Goal: Information Seeking & Learning: Check status

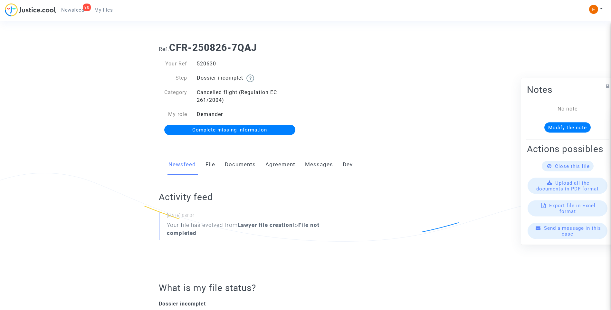
drag, startPoint x: 0, startPoint y: 0, endPoint x: 247, endPoint y: 166, distance: 297.3
click at [246, 166] on link "Documents" at bounding box center [240, 164] width 31 height 21
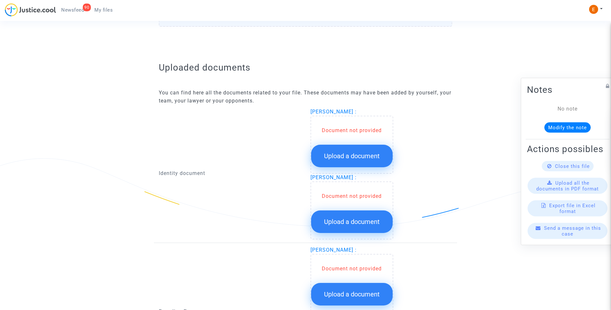
click at [360, 148] on button "Upload a document" at bounding box center [351, 156] width 81 height 23
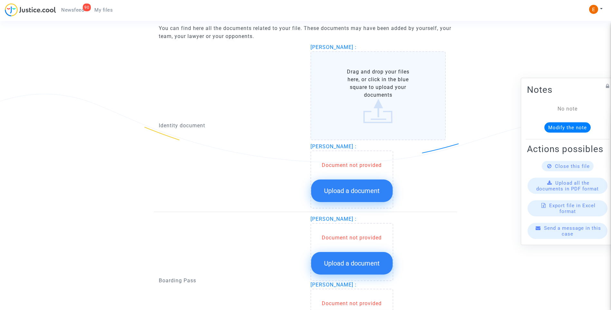
click at [360, 187] on span "Upload a document" at bounding box center [352, 191] width 56 height 8
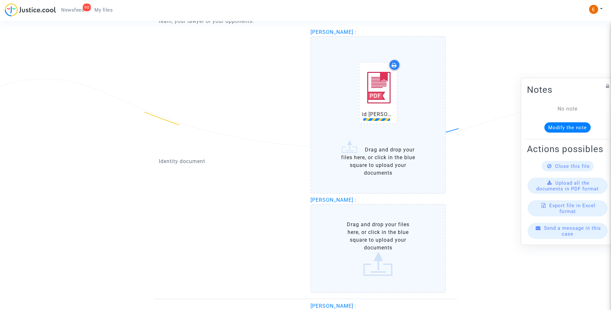
scroll to position [451, 0]
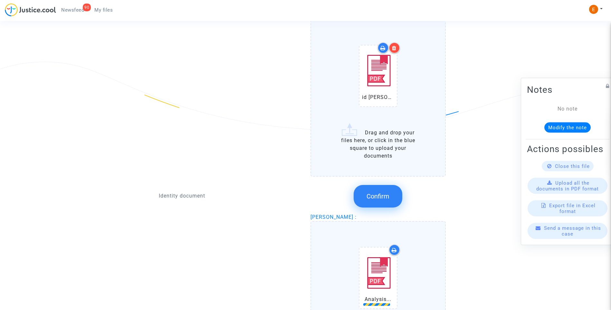
click at [381, 201] on button "Confirm" at bounding box center [377, 196] width 49 height 23
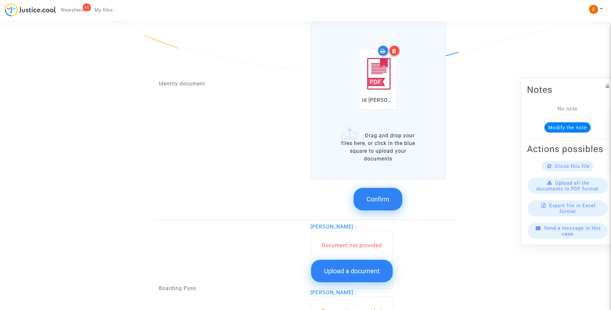
scroll to position [515, 0]
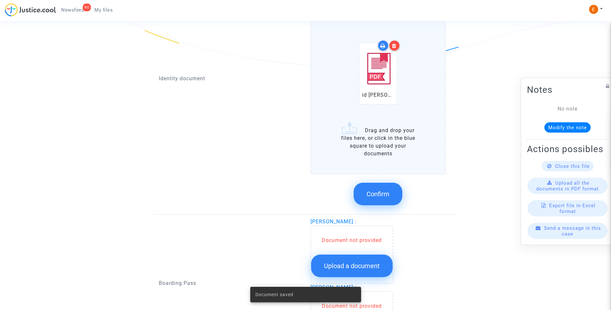
click at [380, 193] on span "Confirm" at bounding box center [377, 194] width 23 height 8
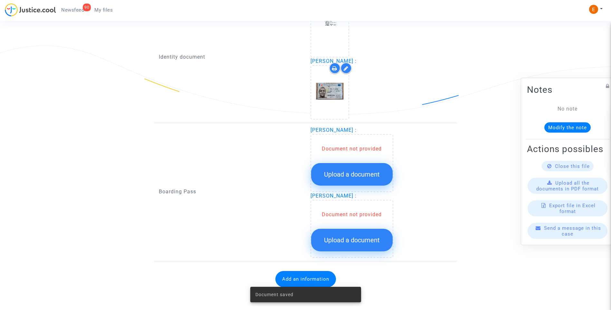
click at [353, 172] on span "Upload a document" at bounding box center [352, 174] width 56 height 8
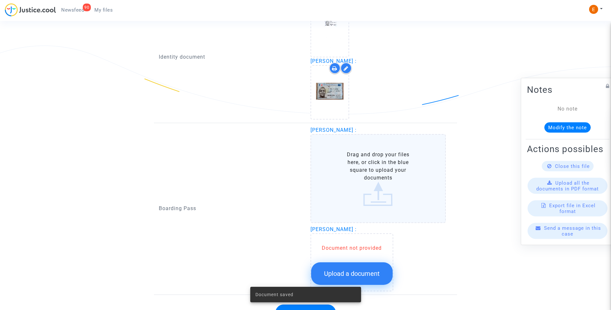
click at [371, 273] on span "Upload a document" at bounding box center [352, 273] width 56 height 8
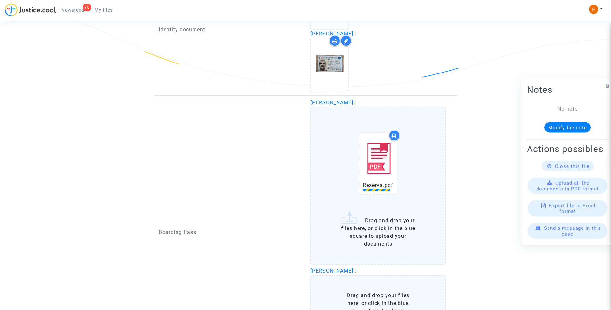
scroll to position [531, 0]
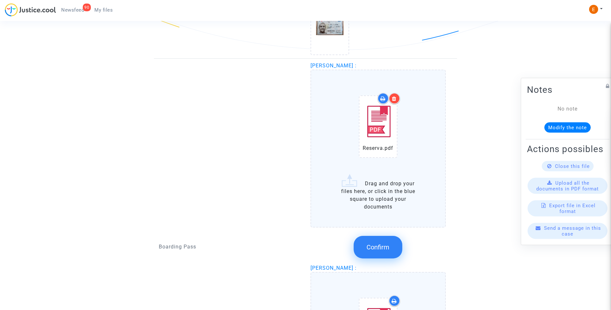
click at [379, 247] on span "Confirm" at bounding box center [377, 247] width 23 height 8
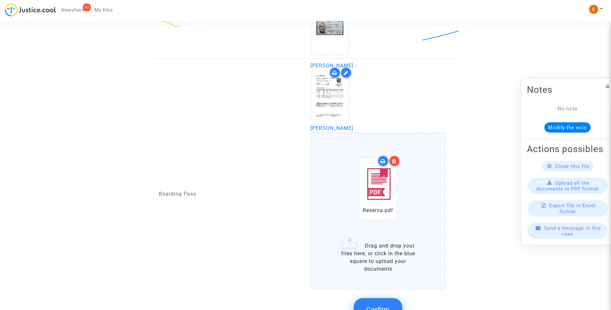
scroll to position [563, 0]
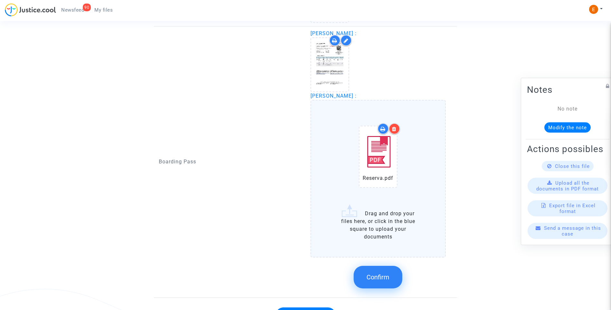
click at [382, 277] on span "Confirm" at bounding box center [377, 277] width 23 height 8
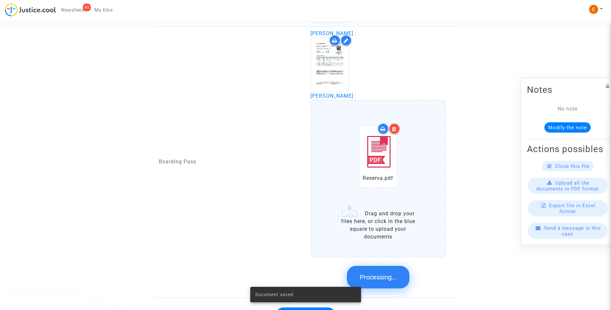
scroll to position [460, 0]
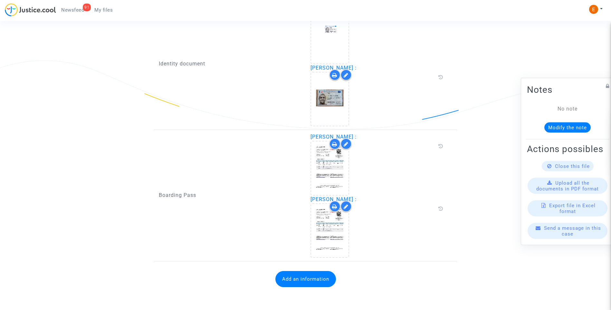
click at [315, 277] on button "Add an information" at bounding box center [305, 279] width 61 height 16
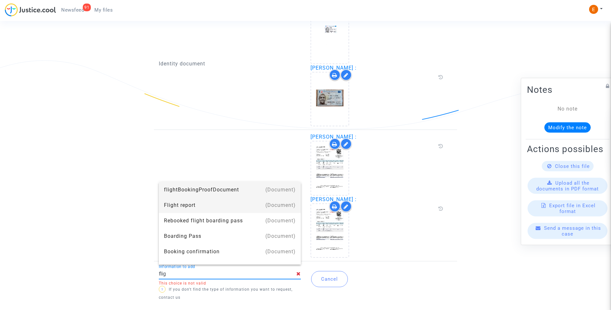
click at [211, 206] on div "Flight report" at bounding box center [230, 204] width 132 height 15
type input "Flight report"
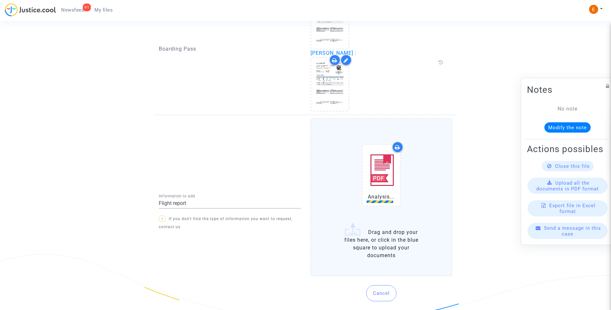
scroll to position [603, 0]
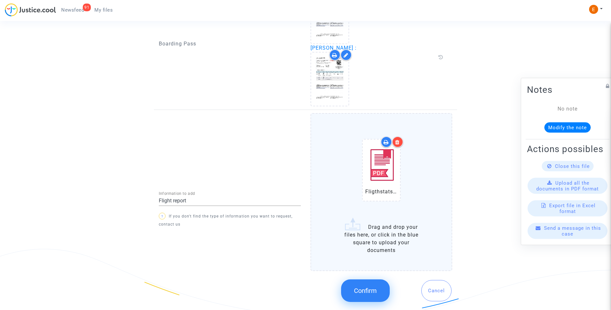
click at [367, 293] on span "Confirm" at bounding box center [365, 291] width 23 height 8
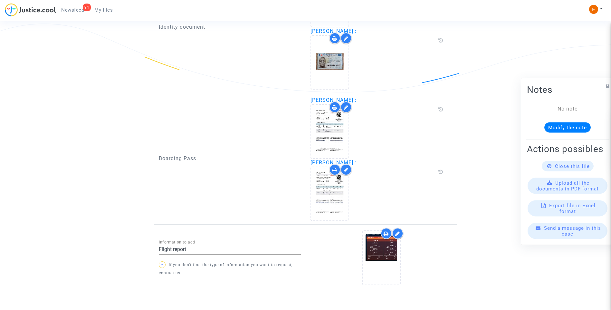
scroll to position [513, 0]
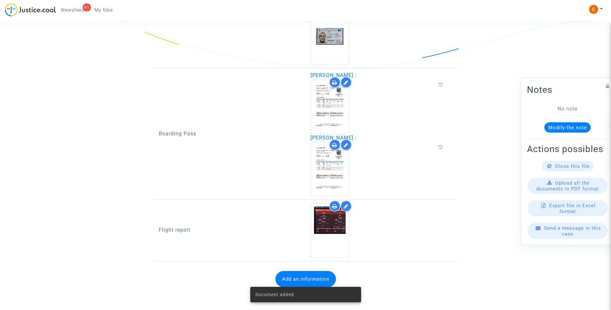
click at [82, 11] on span "Newsfeed" at bounding box center [72, 10] width 23 height 6
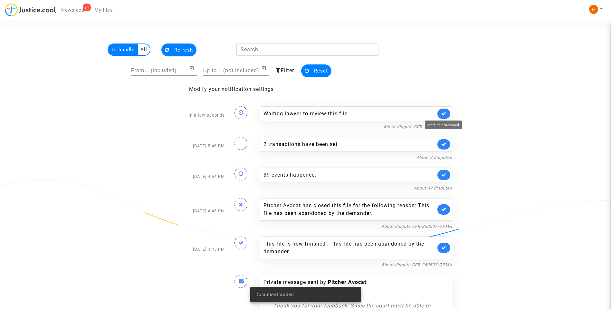
click at [446, 115] on icon at bounding box center [443, 113] width 5 height 5
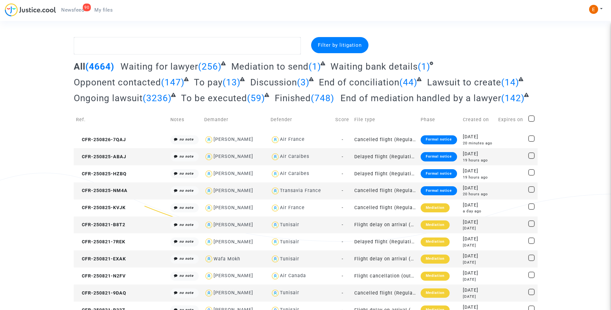
drag, startPoint x: 68, startPoint y: 13, endPoint x: 228, endPoint y: 52, distance: 164.4
click at [68, 13] on span "Newsfeed" at bounding box center [72, 10] width 23 height 6
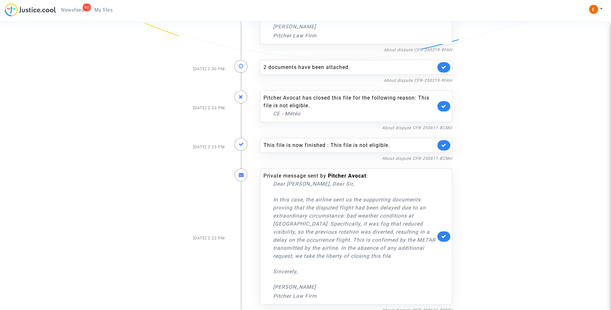
scroll to position [872, 0]
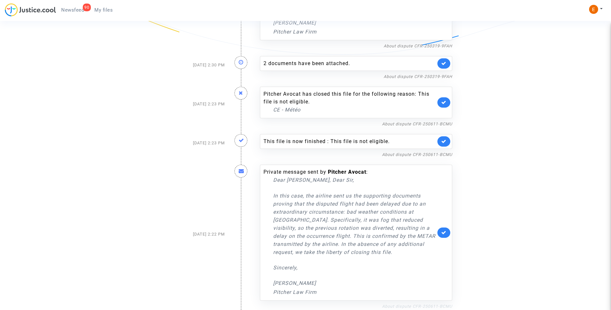
click at [421, 304] on link "About dispute CFR-250611-BCMU" at bounding box center [417, 306] width 70 height 5
click at [444, 235] on link at bounding box center [443, 232] width 13 height 10
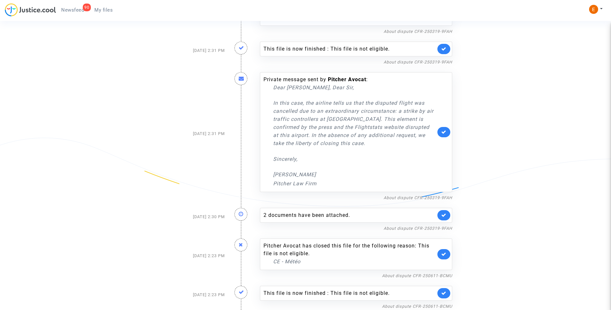
click at [449, 293] on link at bounding box center [443, 293] width 13 height 10
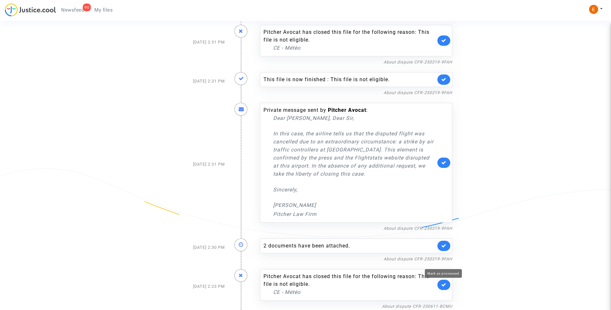
click at [442, 284] on icon at bounding box center [443, 284] width 5 height 5
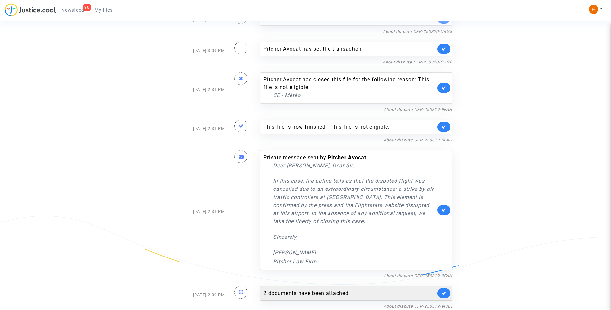
click at [307, 292] on div "2 documents have been attached." at bounding box center [349, 293] width 172 height 8
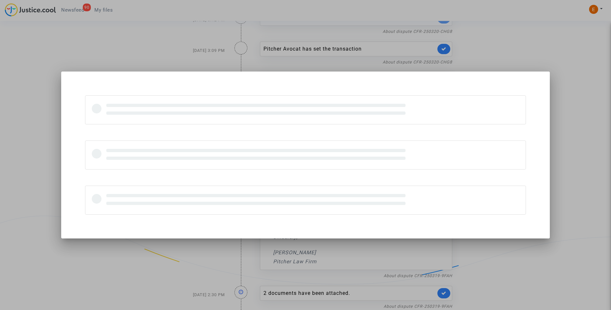
click at [503, 51] on div at bounding box center [305, 155] width 611 height 310
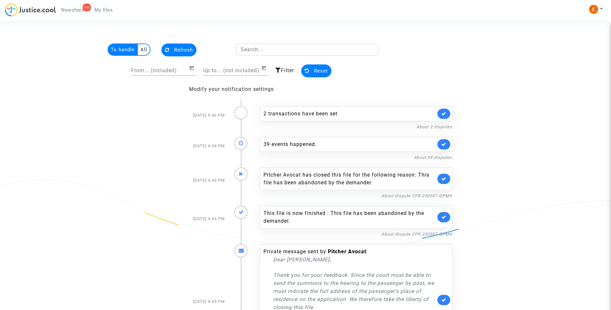
scroll to position [643, 0]
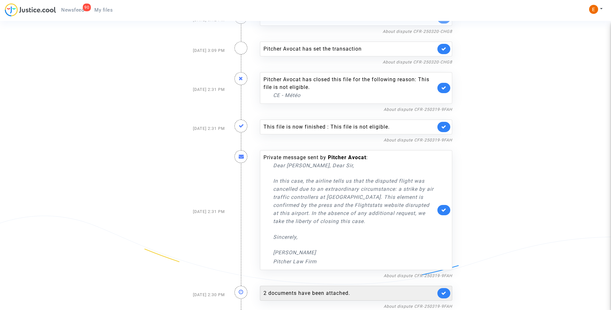
click at [343, 292] on div "2 documents have been attached." at bounding box center [349, 293] width 172 height 8
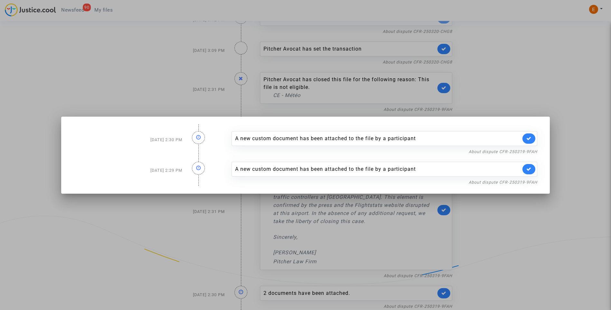
click at [124, 47] on div at bounding box center [305, 155] width 611 height 310
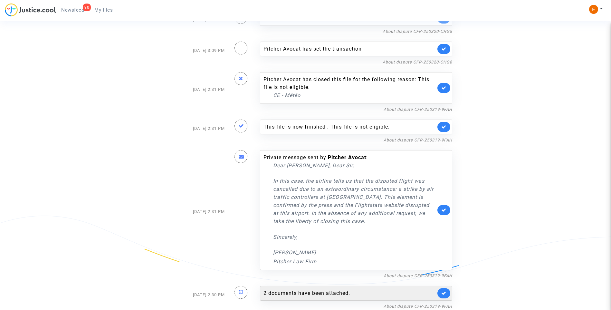
click at [448, 295] on link at bounding box center [443, 293] width 13 height 10
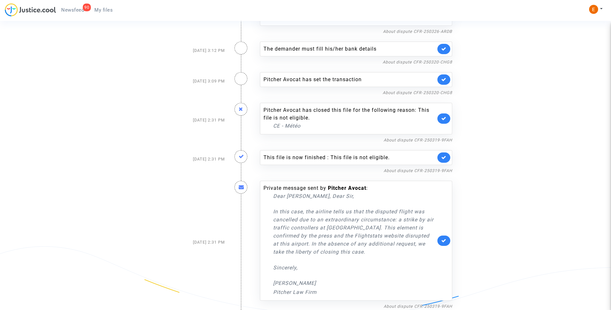
scroll to position [612, 0]
click at [395, 308] on link "About dispute CFR-250319-9FAH" at bounding box center [417, 306] width 69 height 5
click at [444, 244] on link at bounding box center [443, 240] width 13 height 10
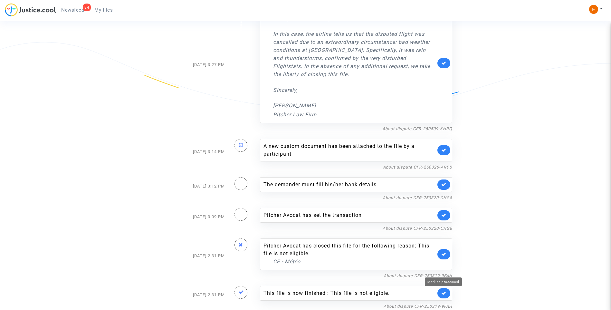
click at [446, 295] on icon at bounding box center [443, 292] width 5 height 5
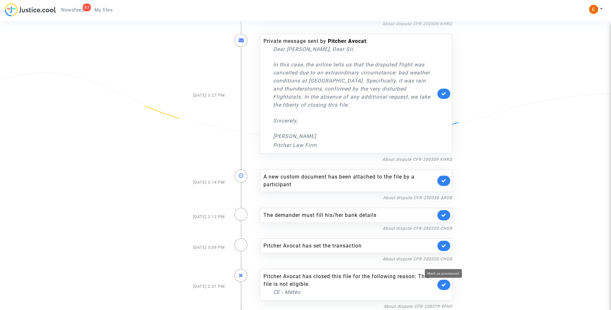
click at [443, 285] on icon at bounding box center [443, 284] width 5 height 5
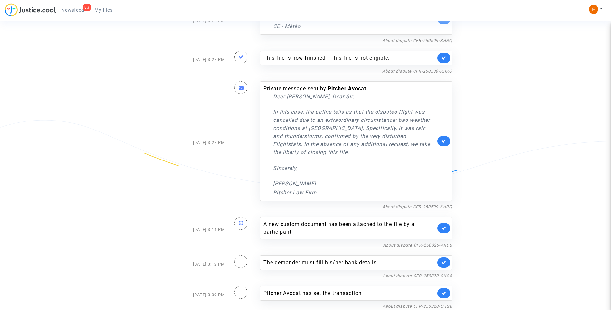
scroll to position [399, 0]
click at [439, 304] on link "About dispute CFR-250320-CHG8" at bounding box center [417, 306] width 70 height 5
click at [445, 295] on icon at bounding box center [443, 292] width 5 height 5
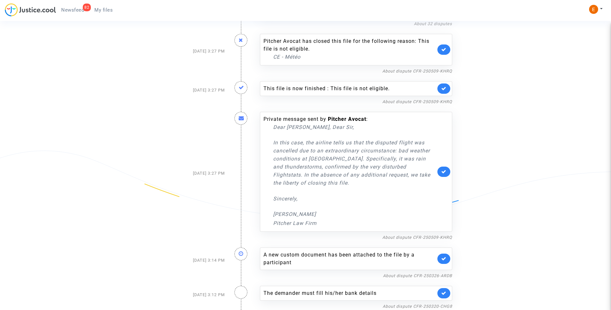
click at [445, 296] on link at bounding box center [443, 293] width 13 height 10
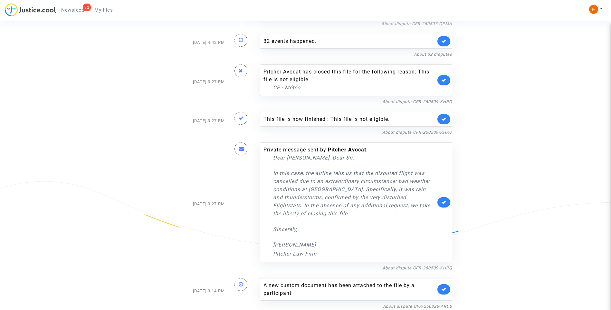
scroll to position [338, 0]
click at [444, 291] on icon at bounding box center [443, 289] width 5 height 5
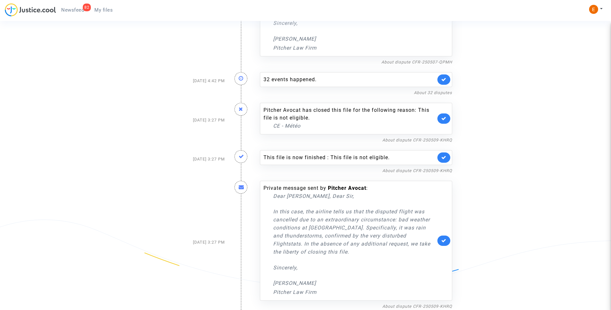
scroll to position [299, 0]
click at [412, 306] on link "About dispute CFR-250509-KHRQ" at bounding box center [417, 306] width 70 height 5
click at [446, 244] on link at bounding box center [443, 240] width 13 height 10
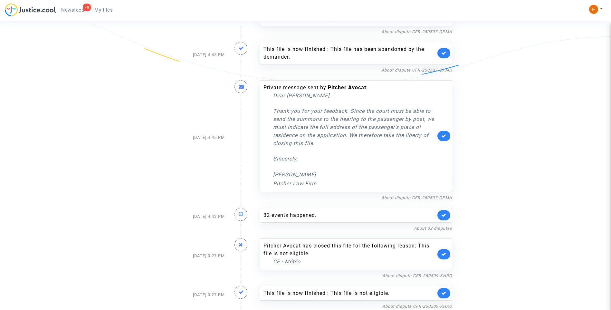
click at [447, 296] on link at bounding box center [443, 293] width 13 height 10
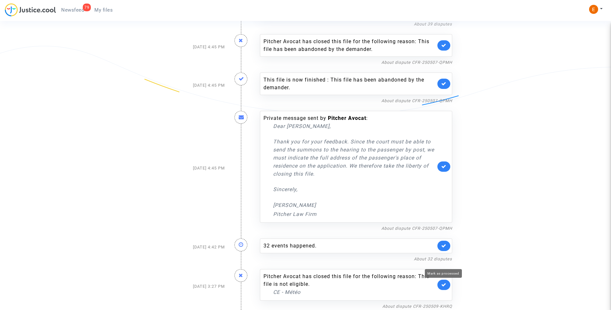
click at [445, 287] on icon at bounding box center [443, 284] width 5 height 5
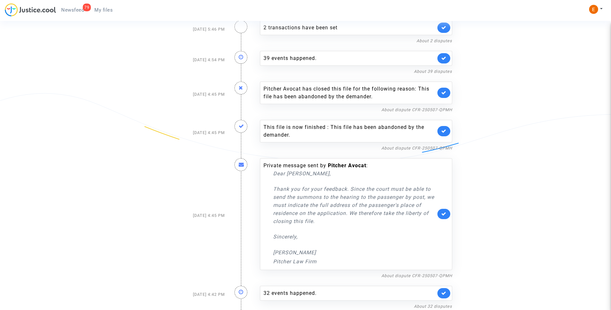
scroll to position [86, 0]
click at [420, 274] on link "About dispute CFR-250507-QPMH" at bounding box center [416, 275] width 71 height 5
click at [445, 216] on icon at bounding box center [443, 213] width 5 height 5
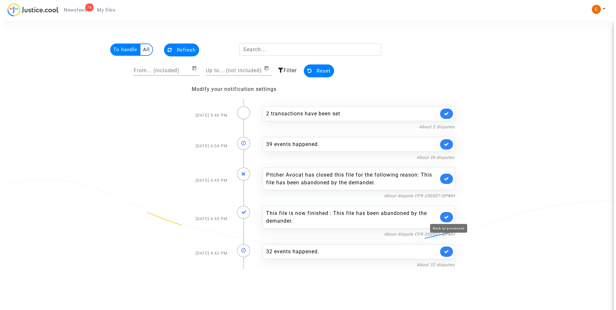
scroll to position [0, 0]
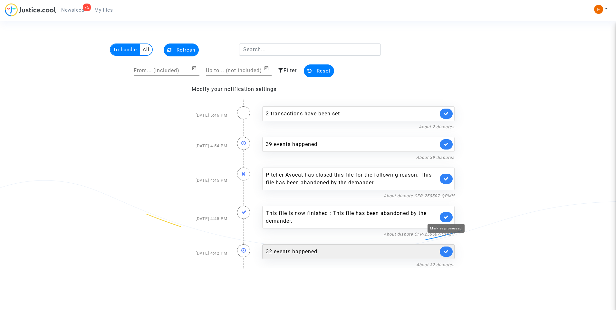
drag, startPoint x: 445, startPoint y: 217, endPoint x: 447, endPoint y: 211, distance: 6.6
click at [445, 216] on icon at bounding box center [445, 216] width 5 height 5
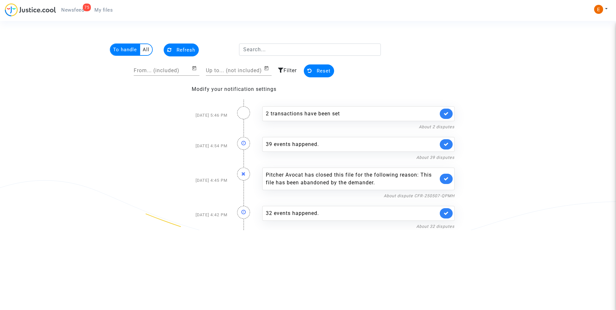
click at [447, 179] on icon at bounding box center [445, 178] width 5 height 5
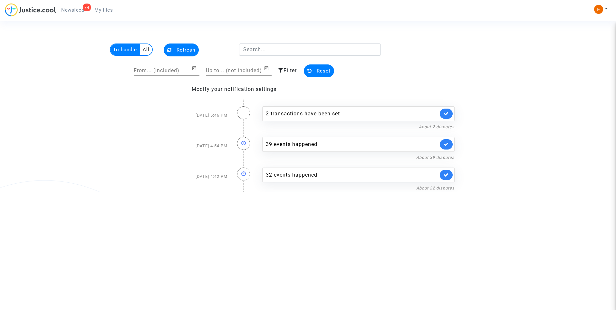
drag, startPoint x: 111, startPoint y: 11, endPoint x: 104, endPoint y: 13, distance: 7.3
click at [111, 11] on span "My files" at bounding box center [103, 10] width 18 height 6
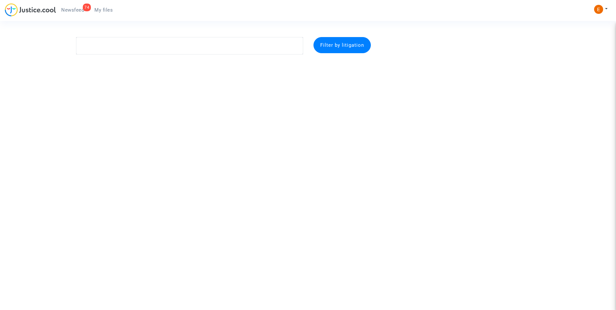
click at [77, 14] on link "74 Newsfeed" at bounding box center [72, 10] width 33 height 10
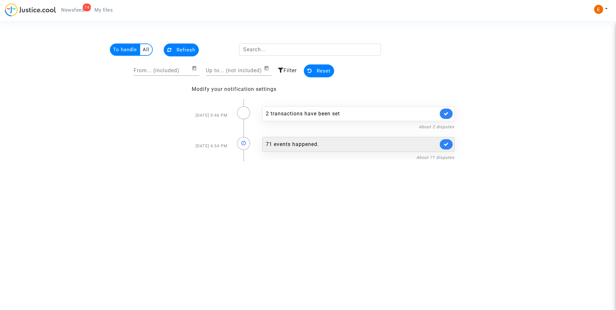
click at [305, 149] on div "71 events happened." at bounding box center [358, 144] width 192 height 15
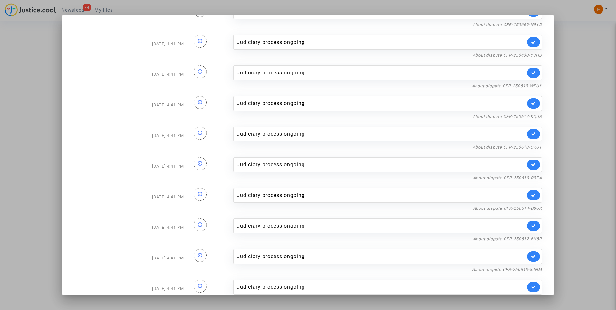
scroll to position [1908, 0]
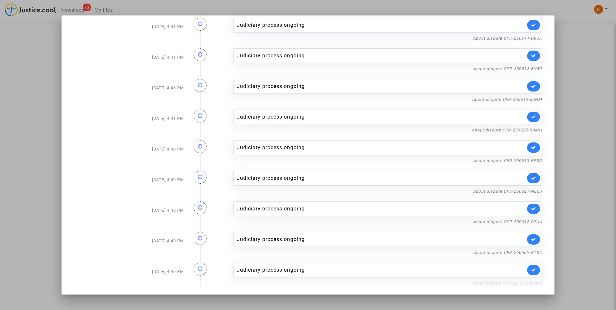
click at [482, 280] on link "About dispute CFR-241212-8BNW" at bounding box center [506, 282] width 70 height 5
click at [531, 269] on icon at bounding box center [533, 269] width 5 height 5
click at [528, 253] on link "About dispute CFR-250602-RT8C" at bounding box center [507, 252] width 69 height 5
click at [527, 242] on link at bounding box center [533, 239] width 13 height 10
click at [529, 223] on link "About dispute CFR-250612-D7UU" at bounding box center [507, 221] width 69 height 5
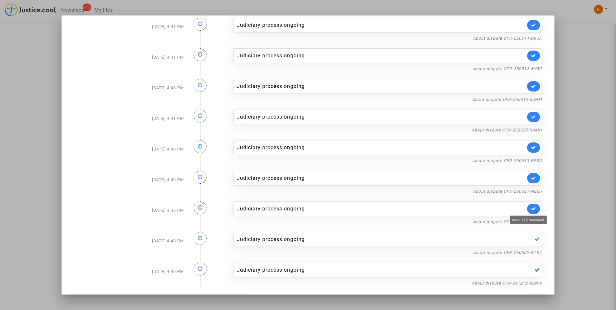
click at [531, 209] on icon at bounding box center [533, 208] width 5 height 5
click at [528, 190] on link "About dispute CFR-250627-NEEU" at bounding box center [507, 191] width 69 height 5
click at [531, 180] on icon at bounding box center [533, 177] width 5 height 5
click at [533, 161] on link "About dispute CFR-250513-BEBD" at bounding box center [507, 160] width 69 height 5
click at [531, 149] on icon at bounding box center [533, 147] width 5 height 5
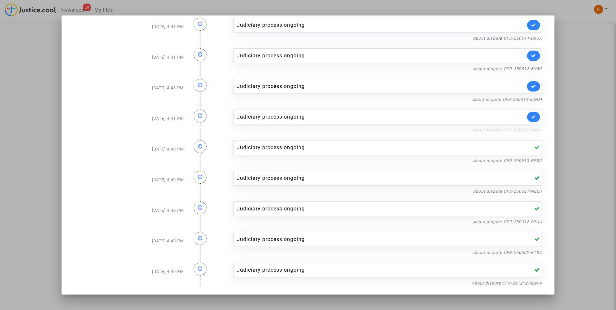
click at [532, 129] on link "About dispute CFR-250528-R4MH" at bounding box center [506, 129] width 70 height 5
click at [531, 116] on icon at bounding box center [533, 116] width 5 height 5
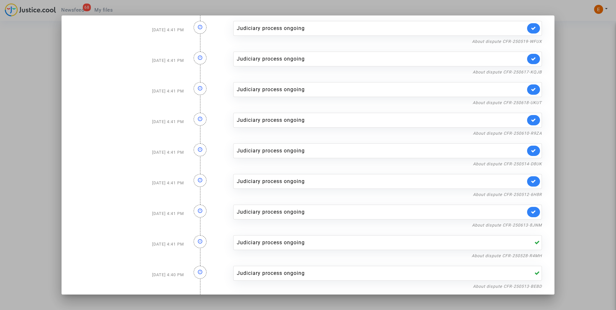
scroll to position [1780, 0]
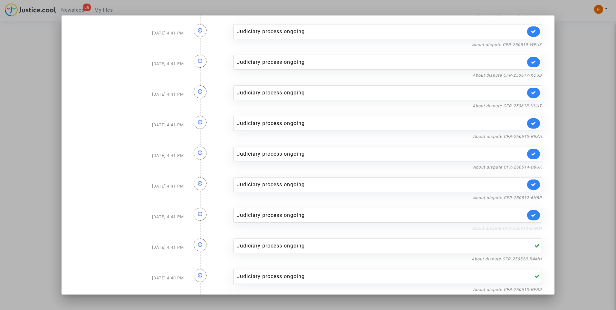
click at [535, 226] on link "About dispute CFR-250613-8JNM" at bounding box center [507, 228] width 70 height 5
click at [531, 212] on link at bounding box center [533, 215] width 13 height 10
click at [531, 194] on nf-filterlink "About dispute CFR-250512-6H8R" at bounding box center [507, 197] width 69 height 6
click at [530, 197] on link "About dispute CFR-250512-6H8R" at bounding box center [507, 197] width 69 height 5
click at [533, 184] on link at bounding box center [533, 184] width 13 height 10
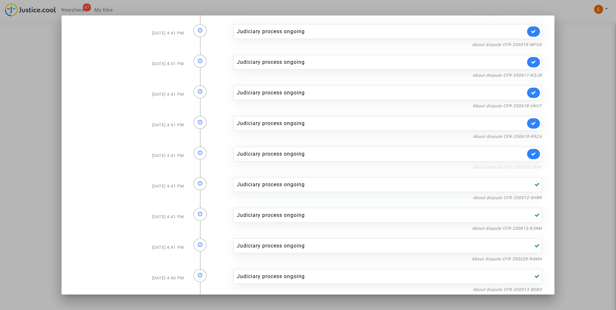
click at [529, 168] on link "About dispute CFR-250514-D8UK" at bounding box center [507, 167] width 69 height 5
drag, startPoint x: 530, startPoint y: 153, endPoint x: 529, endPoint y: 141, distance: 12.3
click at [531, 153] on icon at bounding box center [533, 153] width 5 height 5
click at [529, 136] on link "About dispute CFR-250610-R9ZA" at bounding box center [507, 136] width 69 height 5
click at [531, 123] on icon at bounding box center [533, 123] width 5 height 5
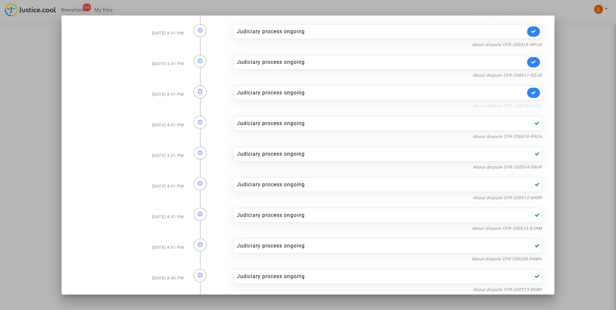
click at [527, 108] on link "About dispute CFR-250618-UKUT" at bounding box center [506, 105] width 69 height 5
click at [531, 95] on link at bounding box center [533, 93] width 13 height 10
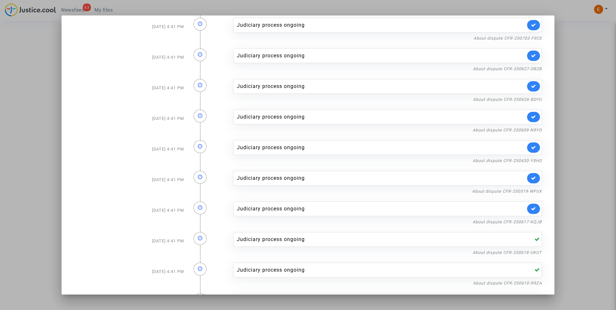
scroll to position [1586, 0]
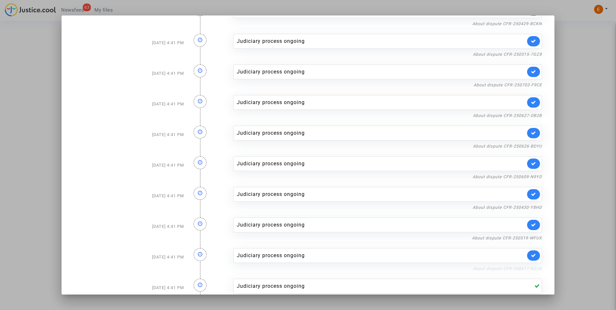
click at [532, 269] on link "About dispute CFR-250617-KQJB" at bounding box center [506, 268] width 69 height 5
click at [531, 253] on icon at bounding box center [533, 255] width 5 height 5
click at [531, 238] on link "About dispute CFR-250519-WFUX" at bounding box center [507, 237] width 70 height 5
click at [531, 226] on icon at bounding box center [533, 224] width 5 height 5
click at [529, 208] on link "About dispute CFR-250430-Y8HD" at bounding box center [506, 207] width 69 height 5
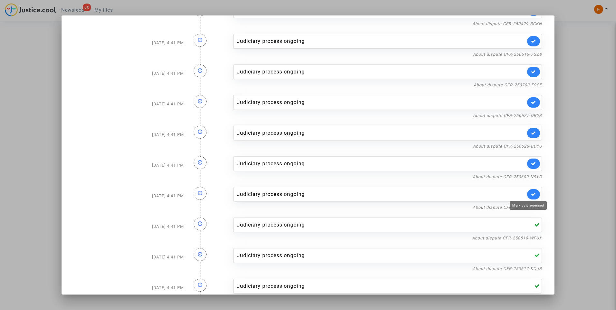
click at [531, 194] on icon at bounding box center [533, 194] width 5 height 5
click at [528, 176] on link "About dispute CFR-250609-N9YD" at bounding box center [506, 176] width 69 height 5
drag, startPoint x: 530, startPoint y: 163, endPoint x: 529, endPoint y: 151, distance: 11.6
click at [531, 163] on icon at bounding box center [533, 163] width 5 height 5
click at [525, 145] on link "About dispute CFR-250626-BDYU" at bounding box center [507, 146] width 69 height 5
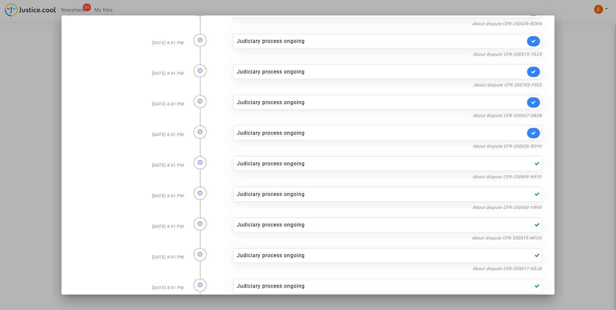
drag, startPoint x: 534, startPoint y: 135, endPoint x: 531, endPoint y: 134, distance: 3.9
click at [534, 135] on div "Judiciary process ongoing" at bounding box center [387, 133] width 308 height 15
click at [531, 133] on icon at bounding box center [533, 132] width 5 height 5
click at [530, 116] on link "About dispute CFR-250627-DB2B" at bounding box center [507, 115] width 69 height 5
click at [531, 101] on icon at bounding box center [533, 102] width 5 height 5
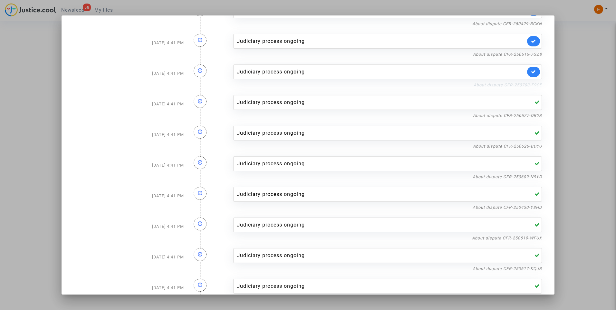
click at [532, 84] on link "About dispute CFR-250703-F9CE" at bounding box center [507, 84] width 68 height 5
click at [531, 74] on icon at bounding box center [533, 71] width 5 height 5
click at [529, 55] on link "About dispute CFR-250515-7GZ8" at bounding box center [507, 54] width 69 height 5
click at [531, 45] on link at bounding box center [533, 41] width 13 height 10
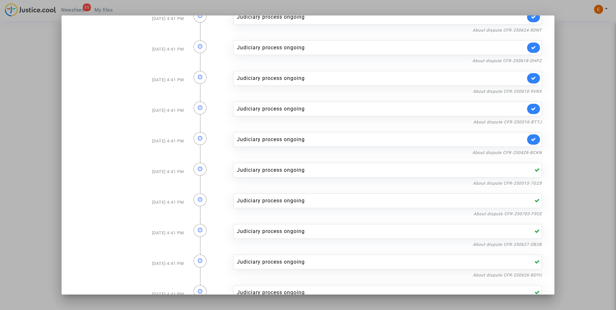
scroll to position [1361, 0]
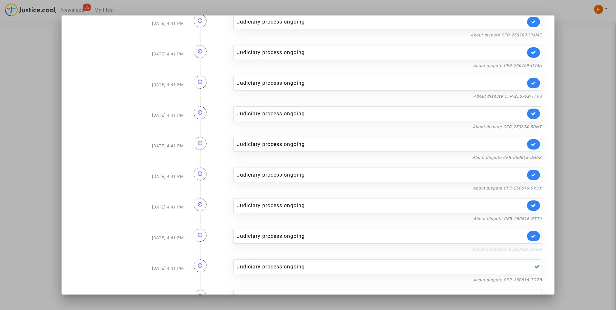
click at [526, 250] on link "About dispute CFR-250429-BCKN" at bounding box center [507, 249] width 70 height 5
click at [532, 233] on link at bounding box center [533, 236] width 13 height 10
click at [532, 218] on link "About dispute CFR-250516-BTTJ" at bounding box center [507, 218] width 69 height 5
click at [531, 202] on link at bounding box center [533, 205] width 13 height 10
click at [529, 187] on link "About dispute CFR-250610-9VRX" at bounding box center [507, 187] width 69 height 5
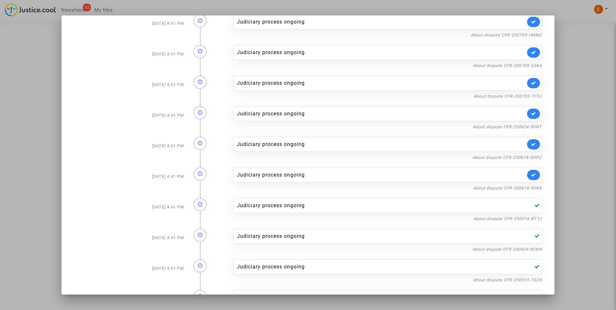
click at [531, 177] on link at bounding box center [533, 175] width 13 height 10
click at [530, 159] on link "About dispute CFR-250618-DHPZ" at bounding box center [507, 157] width 70 height 5
click at [532, 144] on link at bounding box center [533, 144] width 13 height 10
click at [531, 127] on link "About dispute CFR-250624-8DNT" at bounding box center [506, 126] width 69 height 5
click at [531, 115] on icon at bounding box center [533, 113] width 5 height 5
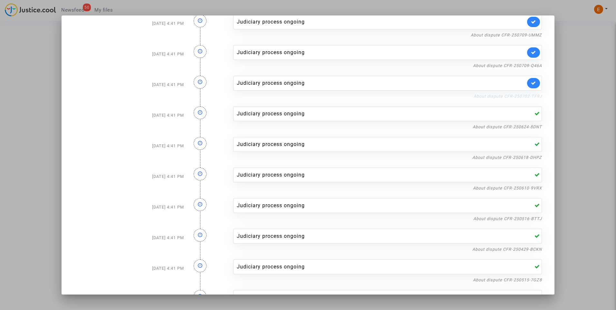
click at [530, 99] on link "About dispute CFR-250702-TF9J" at bounding box center [507, 96] width 68 height 5
click at [531, 82] on icon at bounding box center [533, 82] width 5 height 5
click at [527, 64] on link "About dispute CFR-250709-Q46A" at bounding box center [507, 65] width 69 height 5
click at [531, 55] on link at bounding box center [533, 52] width 13 height 10
click at [531, 36] on link "About dispute CFR-250709-UMMZ" at bounding box center [505, 35] width 71 height 5
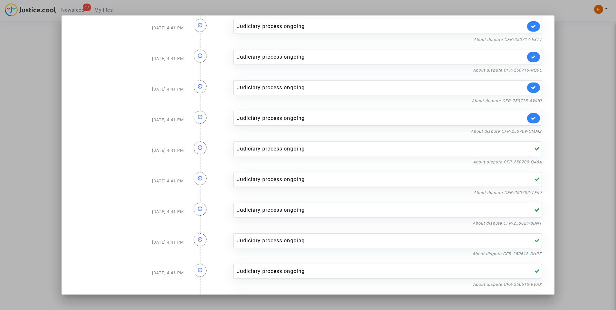
scroll to position [1265, 0]
click at [532, 119] on link at bounding box center [533, 118] width 13 height 10
click at [529, 103] on link "About dispute CFR-250715-AWJQ" at bounding box center [506, 101] width 70 height 5
click at [531, 90] on icon at bounding box center [533, 87] width 5 height 5
click at [530, 71] on link "About dispute CFR-250716-RQ9E" at bounding box center [507, 70] width 69 height 5
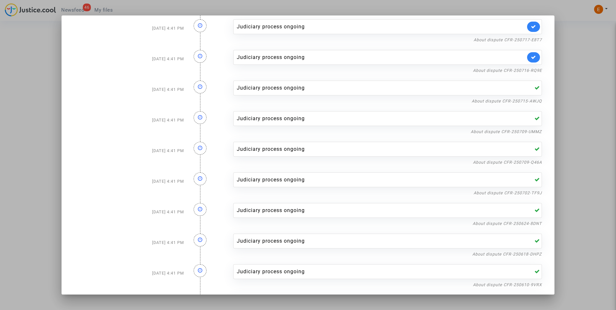
drag, startPoint x: 525, startPoint y: 62, endPoint x: 527, endPoint y: 58, distance: 4.6
click at [527, 61] on link at bounding box center [533, 57] width 13 height 10
click at [528, 37] on nf-filterlink "About dispute CFR-250717-E8T7" at bounding box center [507, 39] width 68 height 6
click at [492, 40] on link "About dispute CFR-250717-E8T7" at bounding box center [507, 39] width 68 height 5
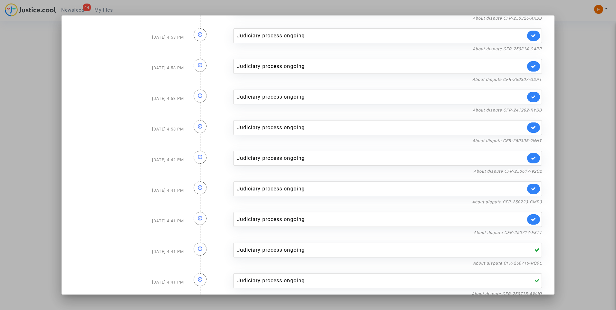
scroll to position [1071, 0]
click at [531, 221] on icon at bounding box center [533, 219] width 5 height 5
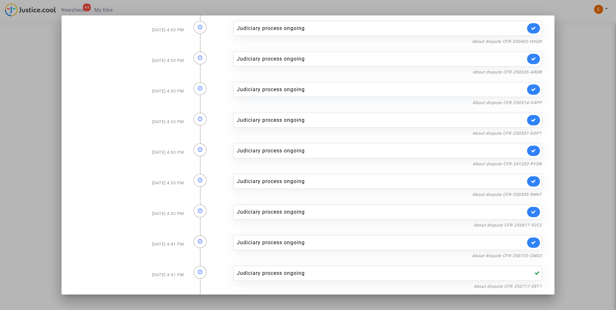
scroll to position [1007, 0]
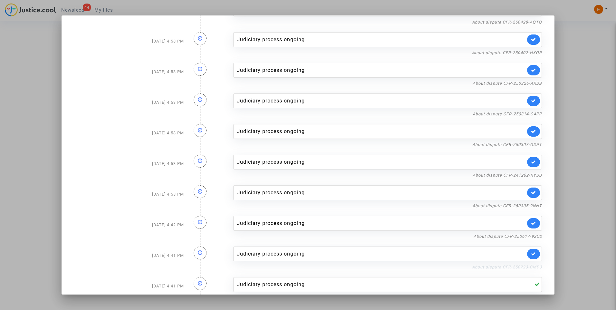
click at [533, 267] on link "About dispute CFR-250723-CMD3" at bounding box center [507, 266] width 70 height 5
click at [534, 256] on div "Judiciary process ongoing" at bounding box center [387, 253] width 308 height 15
click at [531, 253] on icon at bounding box center [533, 253] width 5 height 5
click at [530, 234] on link "About dispute CFR-250617-92C2" at bounding box center [507, 236] width 68 height 5
click at [532, 223] on link at bounding box center [533, 223] width 13 height 10
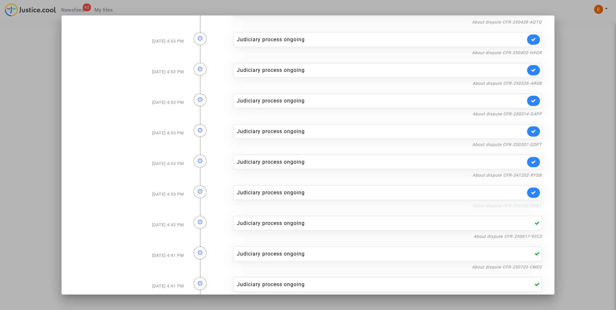
click at [529, 204] on link "About dispute CFR-250305-9NNT" at bounding box center [507, 205] width 70 height 5
click at [531, 191] on link at bounding box center [533, 192] width 13 height 10
click at [531, 173] on link "About dispute CFR-241202-RYDB" at bounding box center [506, 175] width 69 height 5
click at [531, 160] on icon at bounding box center [533, 161] width 5 height 5
click at [530, 145] on link "About dispute CFR-250307-GDPT" at bounding box center [507, 144] width 70 height 5
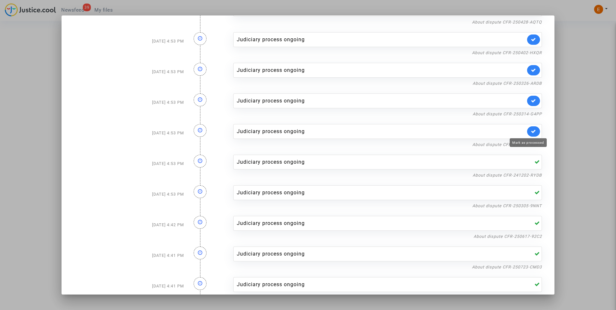
click at [531, 134] on icon at bounding box center [533, 131] width 5 height 5
click at [530, 114] on link "About dispute CFR-250314-G4PP" at bounding box center [506, 113] width 69 height 5
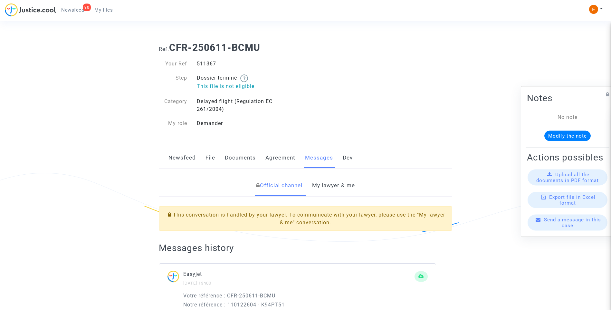
click at [205, 63] on div "511367" at bounding box center [249, 64] width 114 height 8
copy div "511367"
click at [350, 186] on link "My lawyer & me" at bounding box center [333, 185] width 43 height 21
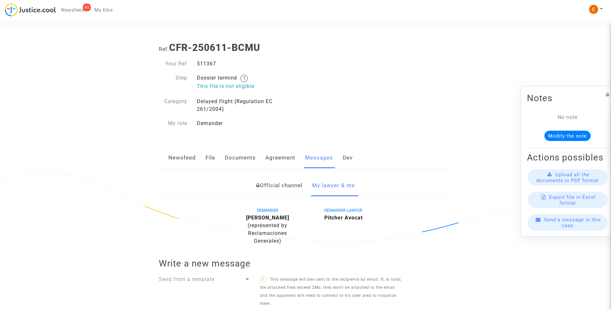
scroll to position [344, 0]
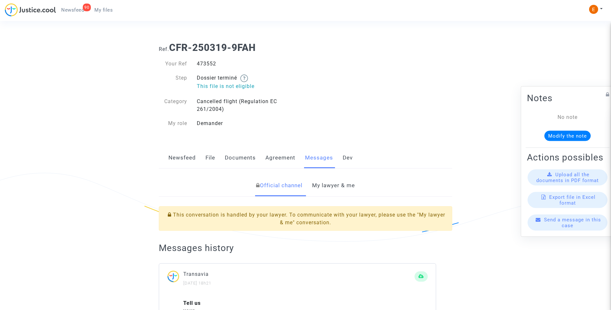
click at [208, 65] on div "473552" at bounding box center [249, 64] width 114 height 8
drag, startPoint x: 0, startPoint y: 0, endPoint x: 208, endPoint y: 65, distance: 218.0
copy div "473552"
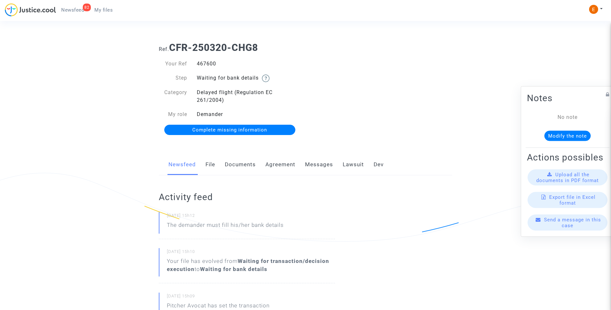
click at [209, 64] on div "467600" at bounding box center [249, 64] width 114 height 8
copy div "467600"
click at [206, 167] on link "File" at bounding box center [210, 164] width 10 height 21
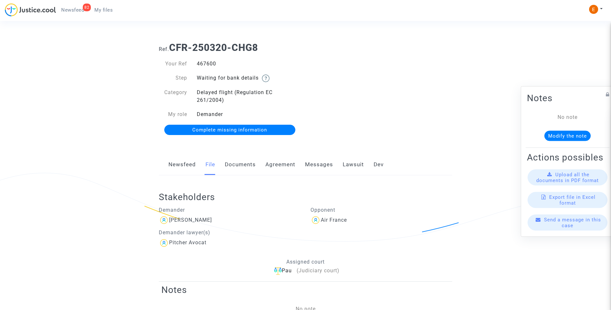
click at [351, 165] on link "Lawsuit" at bounding box center [353, 164] width 21 height 21
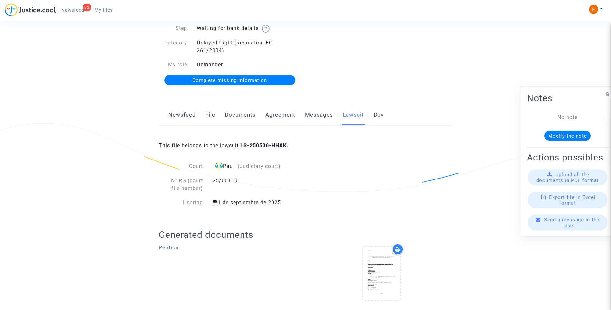
scroll to position [148, 0]
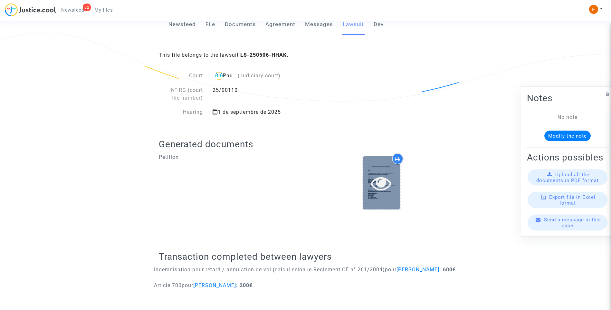
click at [387, 178] on icon at bounding box center [381, 183] width 21 height 21
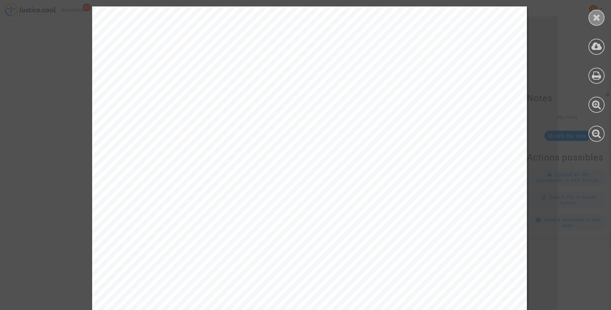
click at [593, 17] on icon at bounding box center [596, 18] width 8 height 10
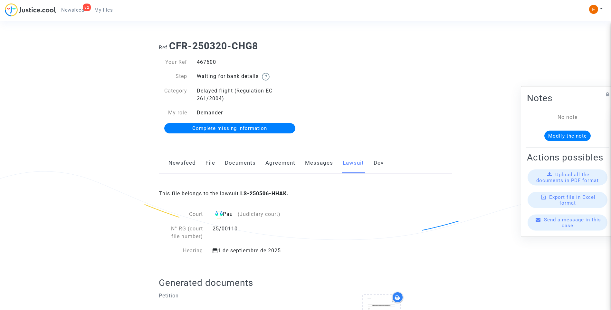
scroll to position [0, 0]
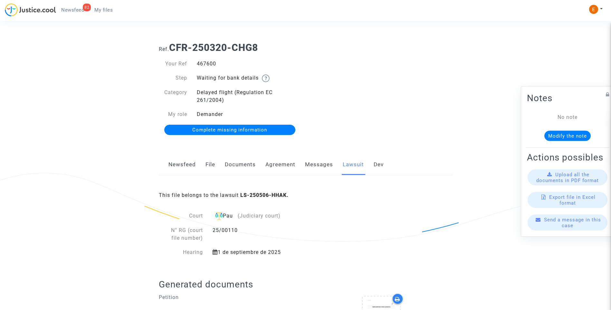
click at [335, 164] on div "Newsfeed File Documents Agreement Messages Lawsuit Dev" at bounding box center [305, 165] width 293 height 22
drag, startPoint x: 323, startPoint y: 165, endPoint x: 328, endPoint y: 167, distance: 5.5
click at [324, 165] on link "Messages" at bounding box center [319, 164] width 28 height 21
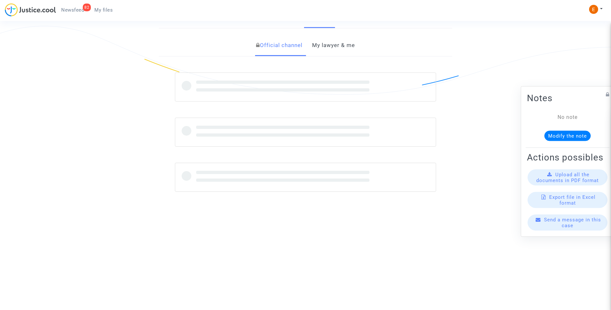
scroll to position [161, 0]
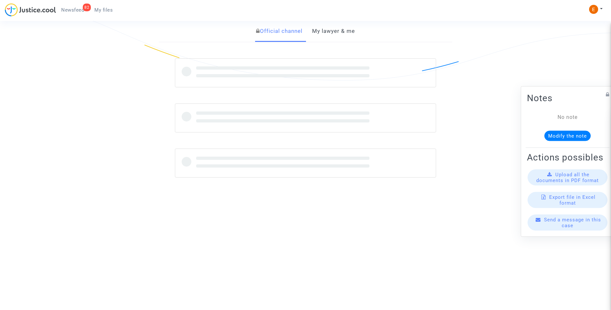
click at [337, 31] on link "My lawyer & me" at bounding box center [333, 31] width 43 height 21
click at [293, 36] on link "Official channel" at bounding box center [279, 31] width 46 height 21
click at [331, 34] on link "My lawyer & me" at bounding box center [333, 31] width 43 height 21
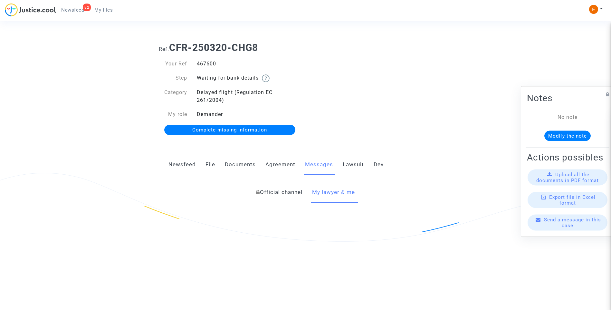
click at [278, 168] on link "Agreement" at bounding box center [280, 164] width 30 height 21
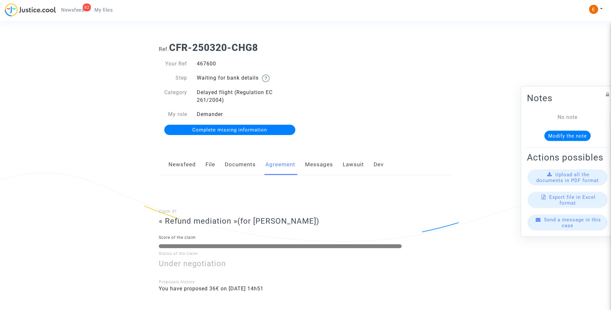
click at [312, 167] on link "Messages" at bounding box center [319, 164] width 28 height 21
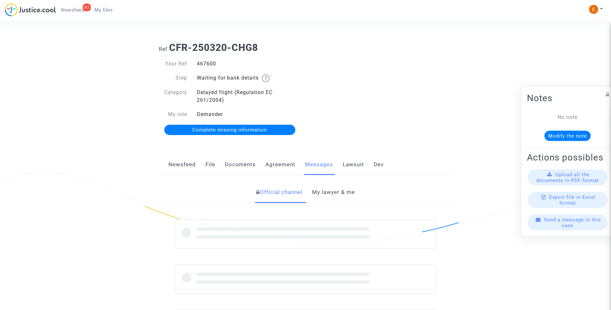
click at [328, 194] on link "My lawyer & me" at bounding box center [333, 192] width 43 height 21
click at [294, 194] on link "Official channel" at bounding box center [279, 192] width 46 height 21
click at [350, 165] on link "Lawsuit" at bounding box center [353, 164] width 21 height 21
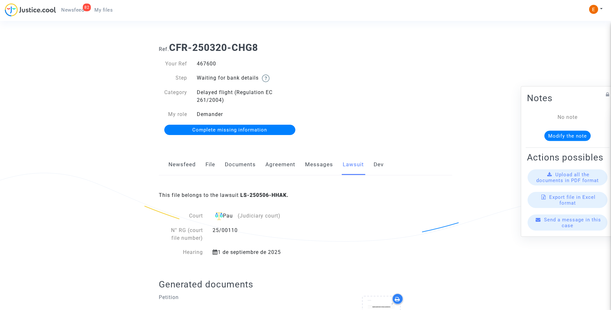
click at [324, 166] on link "Messages" at bounding box center [319, 164] width 28 height 21
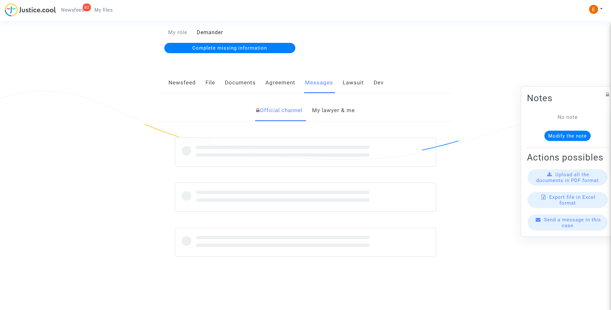
scroll to position [46, 0]
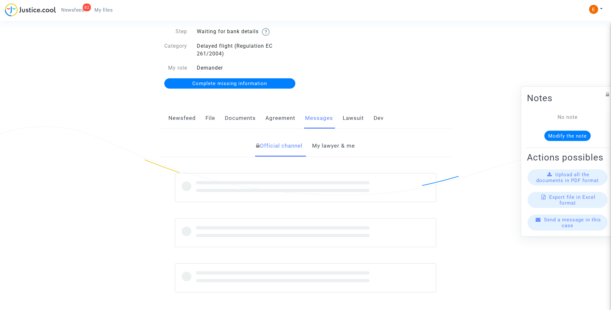
click at [349, 117] on link "Lawsuit" at bounding box center [353, 118] width 21 height 21
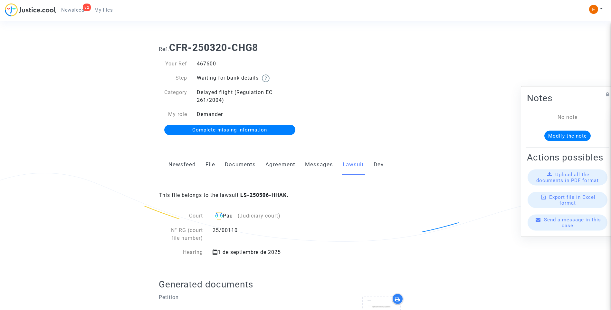
click at [312, 167] on link "Messages" at bounding box center [319, 164] width 28 height 21
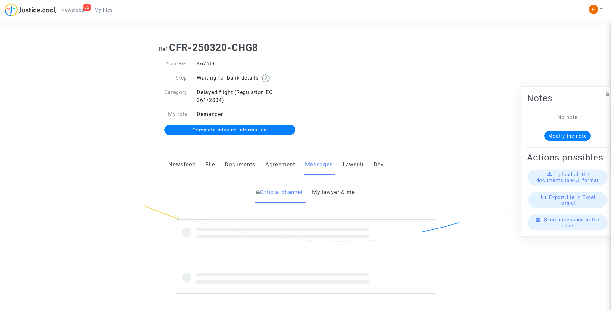
click at [355, 165] on link "Lawsuit" at bounding box center [353, 164] width 21 height 21
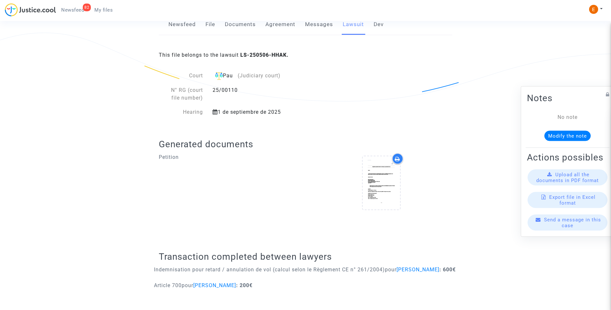
scroll to position [148, 0]
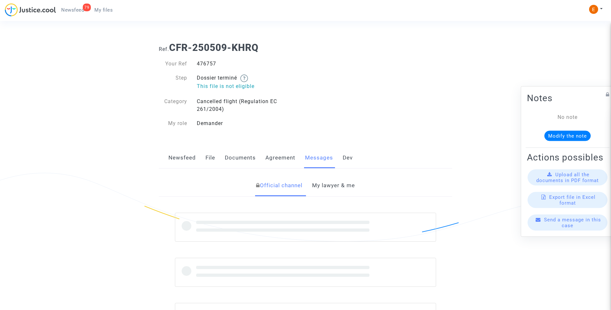
drag, startPoint x: 0, startPoint y: 0, endPoint x: 212, endPoint y: 65, distance: 221.4
click at [212, 65] on div "476757" at bounding box center [249, 64] width 114 height 8
copy div "476757"
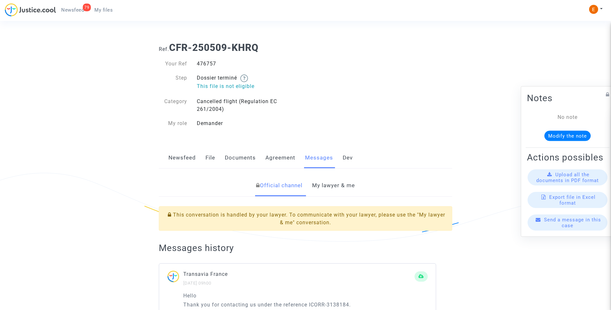
click at [347, 185] on link "My lawyer & me" at bounding box center [333, 185] width 43 height 21
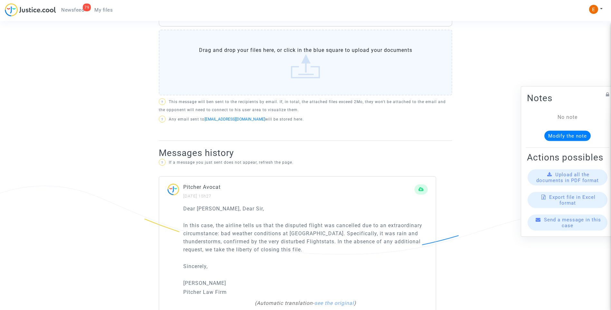
scroll to position [336, 0]
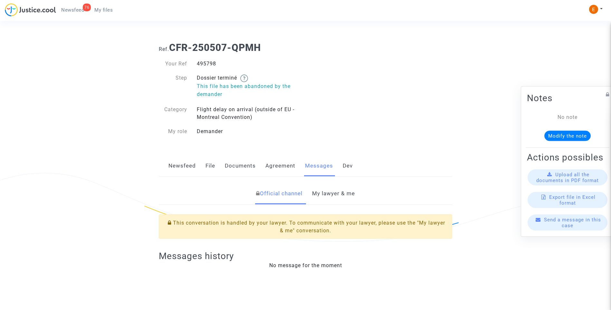
drag, startPoint x: 342, startPoint y: 199, endPoint x: 358, endPoint y: 195, distance: 16.9
click at [342, 199] on link "My lawyer & me" at bounding box center [333, 193] width 43 height 21
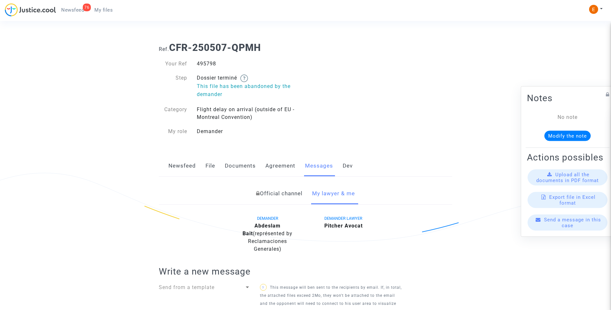
click at [205, 65] on div "495798" at bounding box center [249, 64] width 114 height 8
copy div "495798"
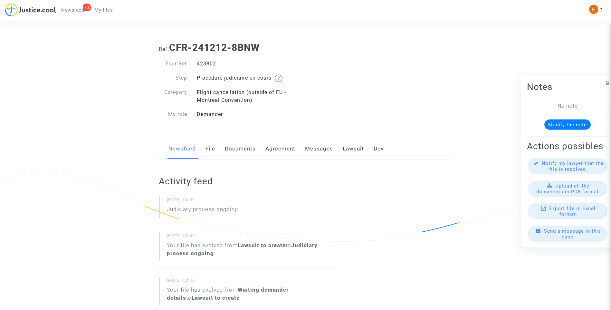
click at [204, 64] on div "423802" at bounding box center [249, 64] width 114 height 8
copy div "423802"
click at [211, 65] on div "501726" at bounding box center [249, 64] width 114 height 8
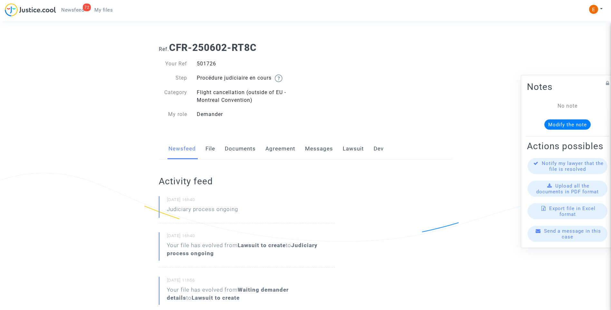
copy div "501726"
click at [207, 62] on div "504403" at bounding box center [249, 64] width 114 height 8
copy div "504403"
click at [203, 61] on div "515477" at bounding box center [249, 64] width 114 height 8
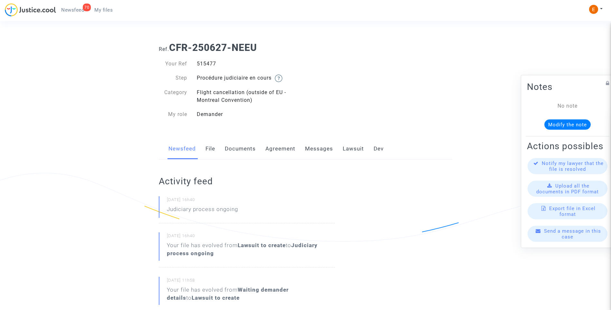
click at [203, 61] on div "515477" at bounding box center [249, 64] width 114 height 8
copy div "515477"
click at [216, 64] on div "502607" at bounding box center [249, 64] width 114 height 8
click at [208, 63] on div "502607" at bounding box center [249, 64] width 114 height 8
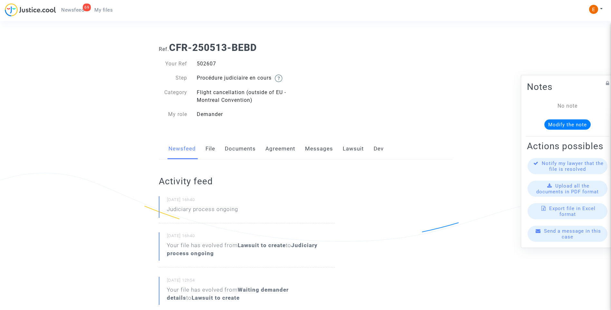
copy div "502607"
click at [208, 65] on div "495226" at bounding box center [249, 64] width 114 height 8
drag, startPoint x: 208, startPoint y: 65, endPoint x: 204, endPoint y: 63, distance: 4.5
click at [204, 63] on div "495226" at bounding box center [249, 64] width 114 height 8
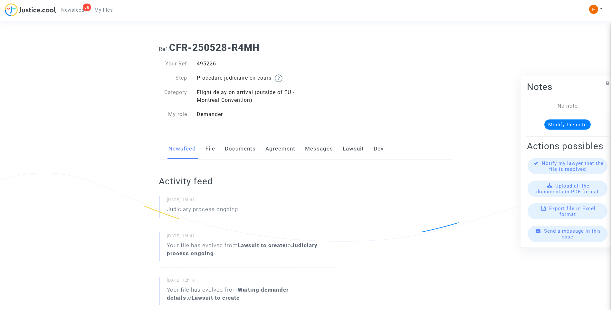
click at [204, 63] on div "495226" at bounding box center [249, 64] width 114 height 8
copy div "495226"
click at [204, 64] on div "514343" at bounding box center [249, 64] width 114 height 8
click at [205, 64] on div "514343" at bounding box center [249, 64] width 114 height 8
copy div "514343"
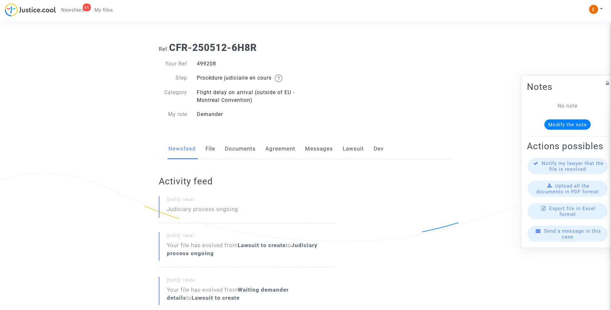
click at [208, 62] on div "499208" at bounding box center [249, 64] width 114 height 8
copy div "499208"
click at [201, 63] on div "500639" at bounding box center [249, 64] width 114 height 8
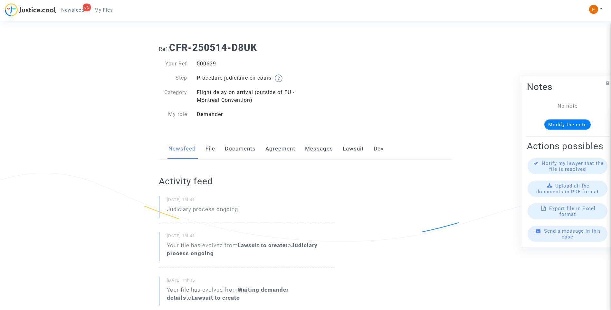
copy div "500639"
click at [207, 66] on div "511303" at bounding box center [249, 64] width 114 height 8
copy div "511303"
click at [210, 61] on div "514782" at bounding box center [249, 64] width 114 height 8
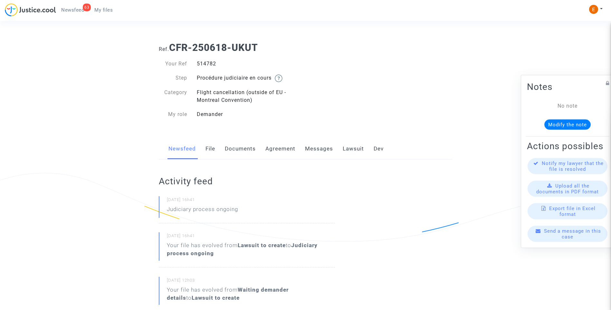
click at [210, 61] on div "514782" at bounding box center [249, 64] width 114 height 8
copy div "514782"
click at [212, 65] on div "511693" at bounding box center [249, 64] width 114 height 8
copy div "511693"
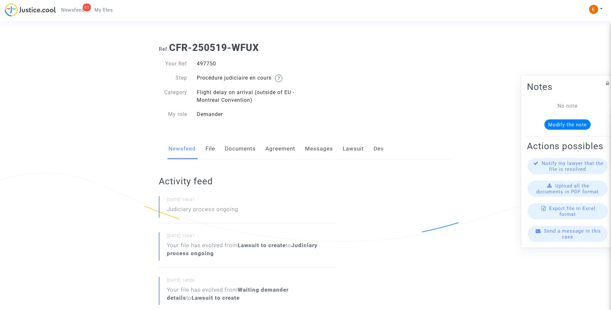
click at [212, 64] on div "497750" at bounding box center [249, 64] width 114 height 8
copy div "497750"
drag, startPoint x: 0, startPoint y: 0, endPoint x: 208, endPoint y: 65, distance: 218.2
click at [216, 63] on div "510852" at bounding box center [249, 64] width 114 height 8
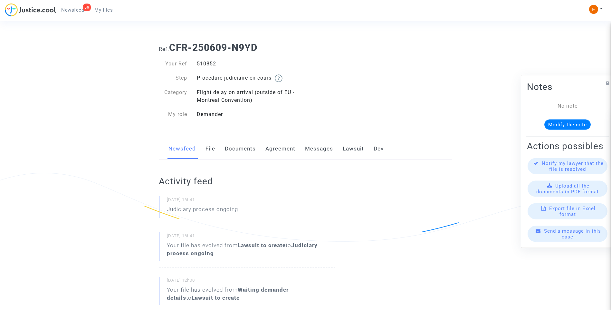
click at [216, 63] on div "510852" at bounding box center [249, 64] width 114 height 8
click at [208, 63] on div "510852" at bounding box center [249, 64] width 114 height 8
copy div "510852"
click at [208, 66] on div "515215" at bounding box center [249, 64] width 114 height 8
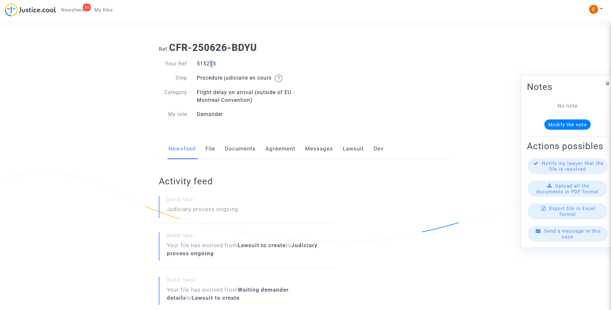
click at [208, 66] on div "515215" at bounding box center [249, 64] width 114 height 8
click at [207, 63] on div "515215" at bounding box center [249, 64] width 114 height 8
copy div "515215"
click at [211, 63] on div "512821" at bounding box center [249, 64] width 114 height 8
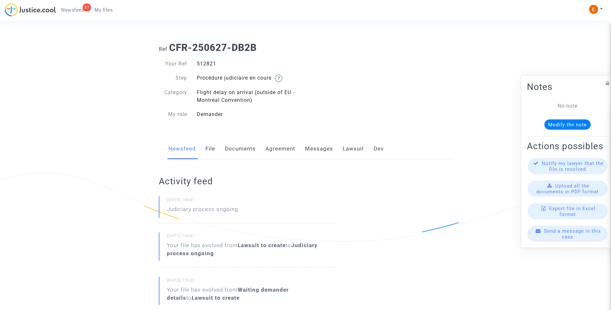
click at [211, 63] on div "512821" at bounding box center [249, 64] width 114 height 8
copy div "512821"
click at [202, 64] on div "518452" at bounding box center [249, 64] width 114 height 8
copy div "518452"
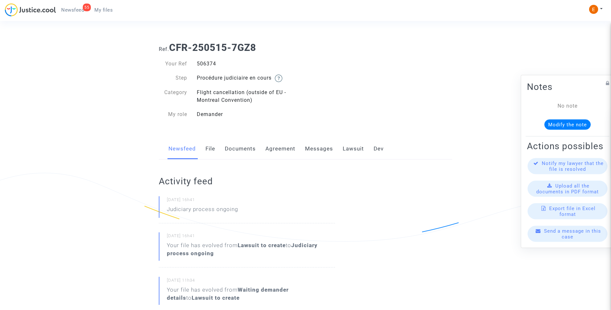
click at [208, 61] on div "506374" at bounding box center [249, 64] width 114 height 8
copy div "506374"
click at [210, 66] on div "473078" at bounding box center [249, 64] width 114 height 8
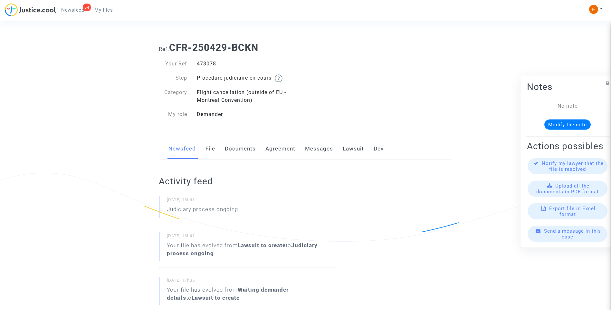
copy div "473078"
click at [212, 62] on div "503946" at bounding box center [249, 64] width 114 height 8
copy div "503946"
click at [208, 62] on div "511251" at bounding box center [249, 64] width 114 height 8
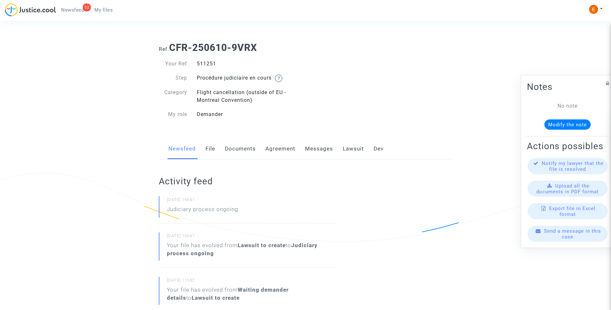
click at [208, 62] on div "511251" at bounding box center [249, 64] width 114 height 8
copy div "511251"
click at [212, 63] on div "483066" at bounding box center [249, 64] width 114 height 8
copy div "483066"
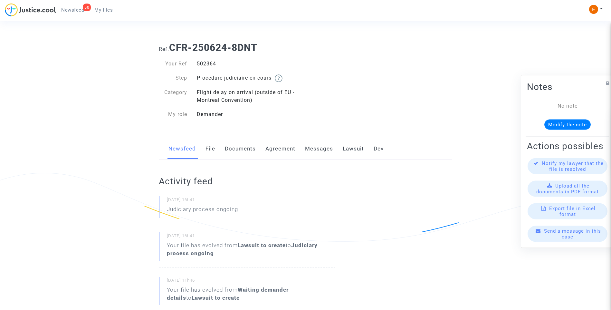
click at [210, 64] on div "502364" at bounding box center [249, 64] width 114 height 8
copy div "502364"
click at [212, 63] on div "517279" at bounding box center [249, 64] width 114 height 8
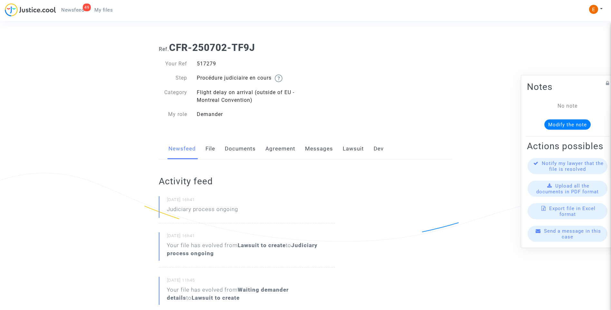
copy div "517279"
click at [212, 62] on div "516956" at bounding box center [249, 64] width 114 height 8
copy div "516956"
click at [210, 64] on div "518930" at bounding box center [249, 64] width 114 height 8
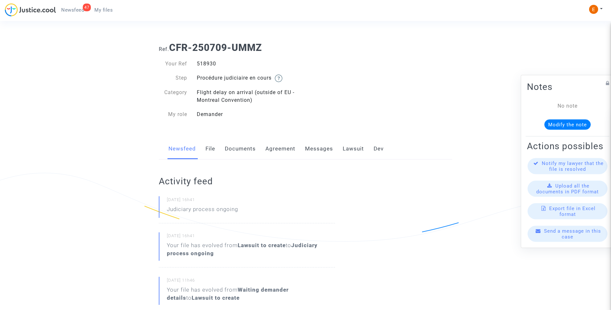
click at [210, 64] on div "518930" at bounding box center [249, 64] width 114 height 8
copy div "518930"
click at [207, 61] on div "520676" at bounding box center [249, 64] width 114 height 8
copy div "520676"
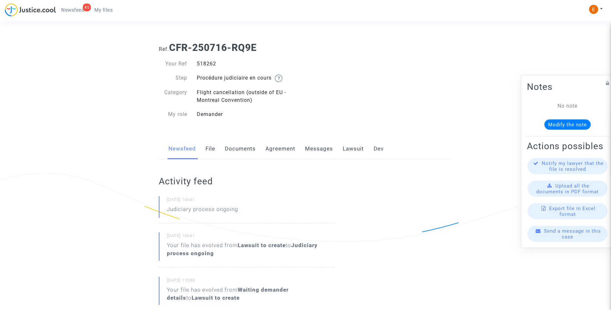
click at [208, 63] on div "518262" at bounding box center [249, 64] width 114 height 8
copy div "518262"
click at [212, 62] on div "522780" at bounding box center [249, 64] width 114 height 8
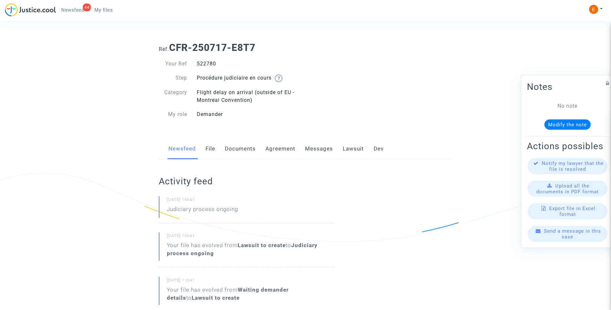
copy div "522780"
drag, startPoint x: 0, startPoint y: 0, endPoint x: 209, endPoint y: 65, distance: 218.5
click at [210, 67] on div "511710" at bounding box center [249, 64] width 114 height 8
click at [208, 64] on div "511710" at bounding box center [249, 64] width 114 height 8
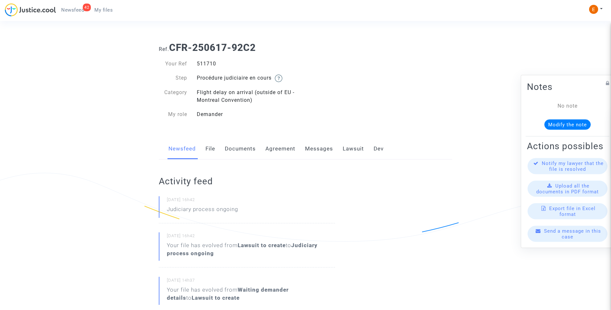
copy div "511710"
click at [203, 65] on div "470380" at bounding box center [249, 64] width 114 height 8
copy div "470380"
click at [210, 63] on div "424124" at bounding box center [249, 64] width 114 height 8
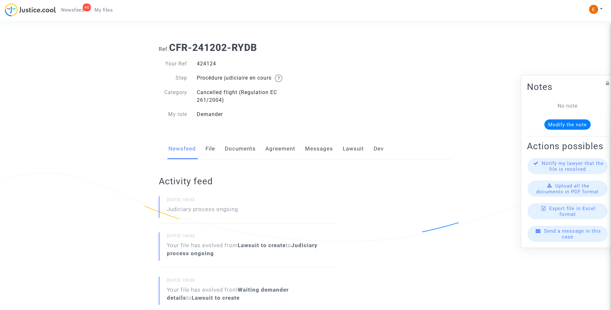
drag, startPoint x: 0, startPoint y: 0, endPoint x: 210, endPoint y: 63, distance: 219.4
click at [210, 63] on div "424124" at bounding box center [249, 64] width 114 height 8
copy div "424124"
click at [199, 64] on div "467723" at bounding box center [249, 64] width 114 height 8
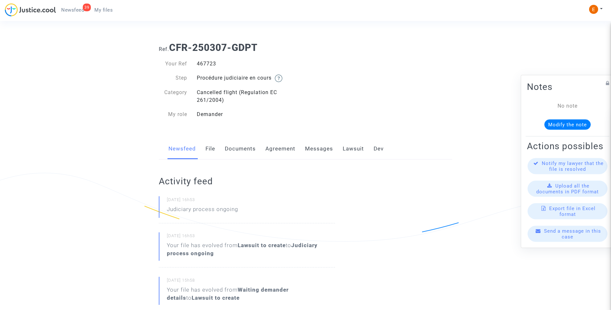
copy div "467723"
click at [202, 62] on div "475813" at bounding box center [249, 64] width 114 height 8
click at [203, 62] on div "475813" at bounding box center [249, 64] width 114 height 8
copy div "475813"
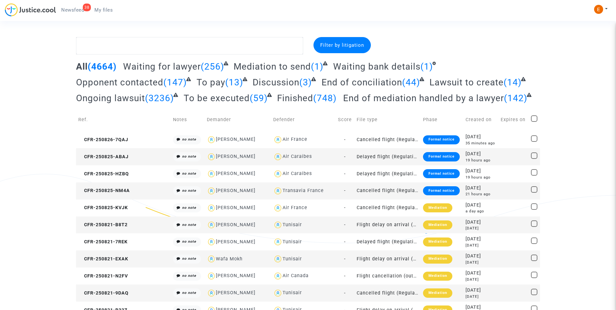
drag, startPoint x: 80, startPoint y: 6, endPoint x: 348, endPoint y: 32, distance: 270.0
click at [80, 6] on link "38 Newsfeed" at bounding box center [72, 10] width 33 height 10
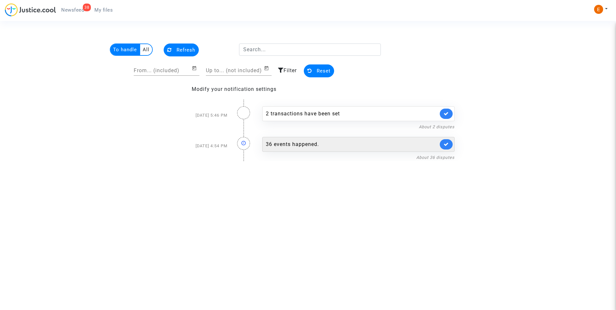
click at [301, 144] on div "36 events happened." at bounding box center [352, 144] width 172 height 8
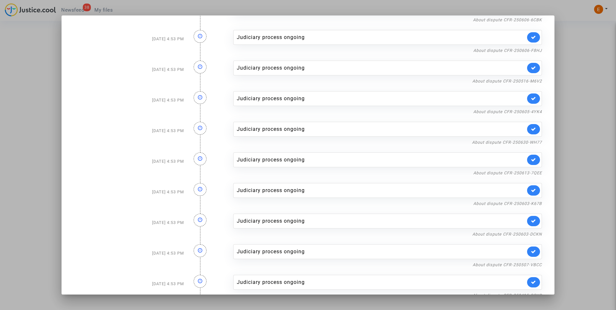
scroll to position [838, 0]
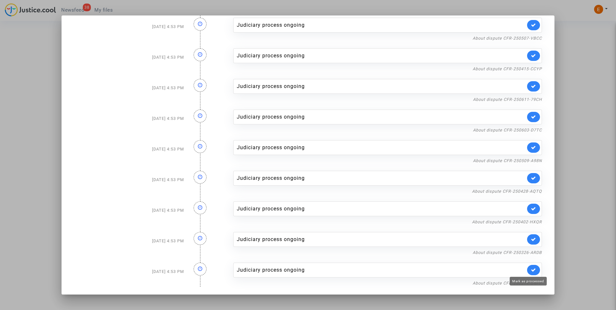
drag, startPoint x: 529, startPoint y: 270, endPoint x: 529, endPoint y: 258, distance: 12.2
click at [531, 269] on icon at bounding box center [533, 269] width 5 height 5
click at [529, 252] on link "About dispute CFR-250326-ARDB" at bounding box center [506, 252] width 69 height 5
click at [531, 239] on icon at bounding box center [533, 239] width 5 height 5
click at [530, 219] on nf-filterlink "About dispute CFR-250402-HXQR" at bounding box center [507, 221] width 70 height 6
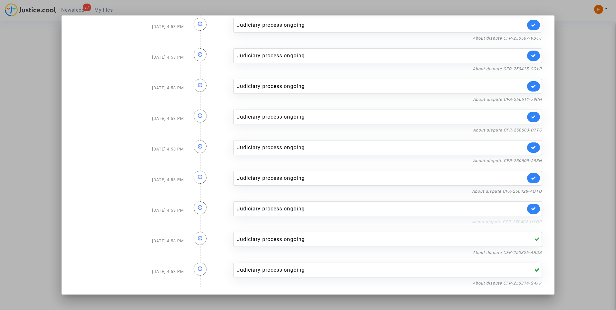
click at [507, 220] on link "About dispute CFR-250402-HXQR" at bounding box center [507, 221] width 70 height 5
click at [531, 207] on icon at bounding box center [533, 208] width 5 height 5
click at [531, 192] on link "About dispute CFR-250428-AQTQ" at bounding box center [507, 191] width 70 height 5
click at [531, 179] on icon at bounding box center [533, 177] width 5 height 5
click at [530, 163] on link "About dispute CFR-250509-A98N" at bounding box center [507, 160] width 69 height 5
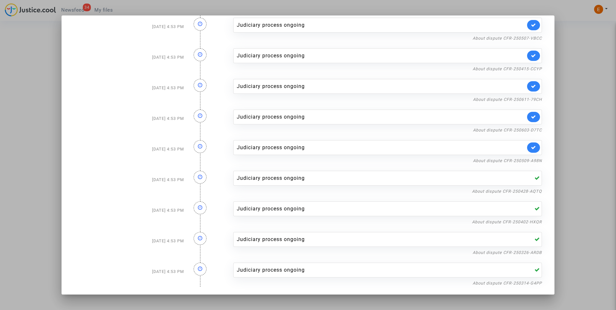
click at [534, 149] on link at bounding box center [533, 147] width 13 height 10
click at [534, 130] on link "About dispute CFR-250603-D7TC" at bounding box center [507, 129] width 69 height 5
drag, startPoint x: 528, startPoint y: 114, endPoint x: 528, endPoint y: 105, distance: 9.3
click at [528, 114] on link at bounding box center [533, 117] width 13 height 10
click at [529, 100] on link "About dispute CFR-250611-79CH" at bounding box center [507, 99] width 69 height 5
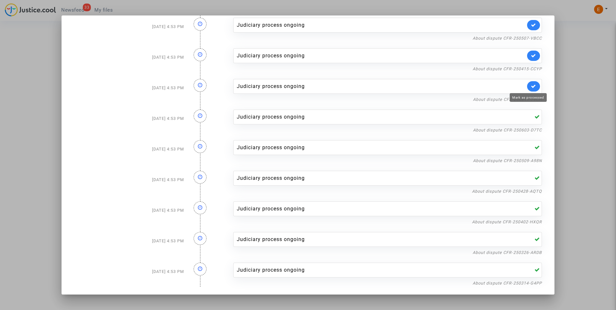
click at [531, 87] on icon at bounding box center [533, 86] width 5 height 5
click at [530, 65] on nf-filterlink "About dispute CFR-250415-CCYP" at bounding box center [506, 68] width 69 height 6
click at [530, 67] on link "About dispute CFR-250415-CCYP" at bounding box center [506, 68] width 69 height 5
click at [531, 57] on icon at bounding box center [533, 55] width 5 height 5
click at [528, 36] on link "About dispute CFR-250507-VBCC" at bounding box center [506, 38] width 69 height 5
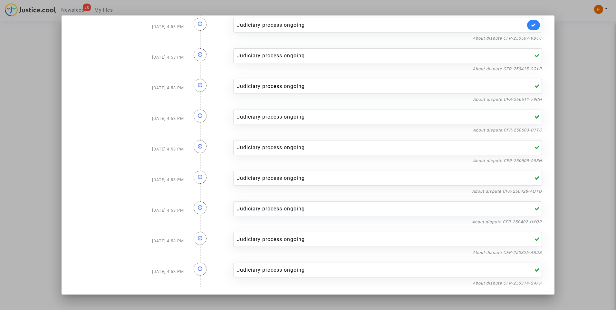
click at [531, 27] on link at bounding box center [533, 25] width 13 height 10
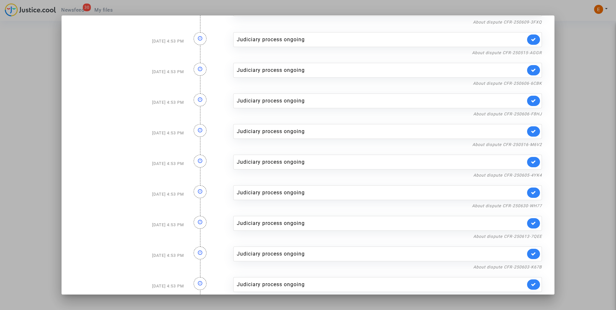
scroll to position [580, 0]
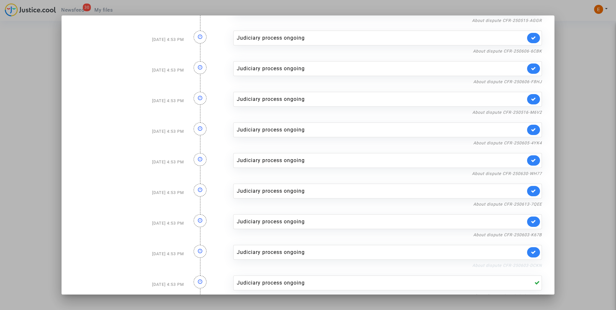
click at [530, 263] on link "About dispute CFR-250603-DCKN" at bounding box center [507, 265] width 70 height 5
drag, startPoint x: 532, startPoint y: 254, endPoint x: 532, endPoint y: 243, distance: 10.6
click at [532, 253] on link at bounding box center [533, 252] width 13 height 10
click at [529, 235] on link "About dispute CFR-250603-K67B" at bounding box center [507, 234] width 69 height 5
click at [530, 224] on link at bounding box center [533, 221] width 13 height 10
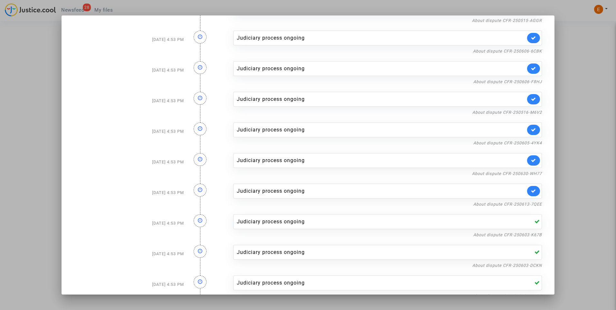
click at [532, 201] on nf-filterlink "About dispute CFR-250613-7QEE" at bounding box center [507, 204] width 69 height 6
click at [529, 203] on link "About dispute CFR-250613-7QEE" at bounding box center [507, 204] width 69 height 5
click at [532, 188] on link at bounding box center [533, 191] width 13 height 10
click at [533, 174] on link "About dispute CFR-250630-WH77" at bounding box center [507, 173] width 70 height 5
click at [529, 163] on link at bounding box center [533, 160] width 13 height 10
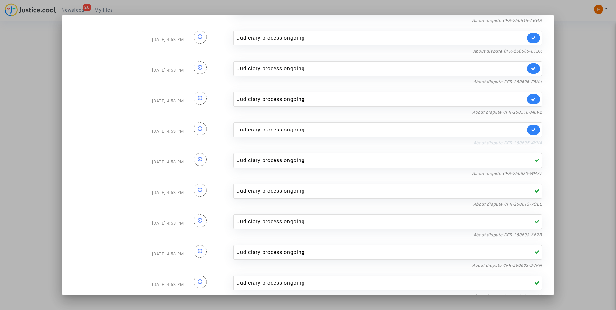
click at [530, 143] on link "About dispute CFR-250605-4YK4" at bounding box center [507, 142] width 69 height 5
click at [531, 128] on link at bounding box center [533, 130] width 13 height 10
click at [530, 113] on link "About dispute CFR-250516-M6V2" at bounding box center [507, 112] width 70 height 5
drag, startPoint x: 530, startPoint y: 100, endPoint x: 530, endPoint y: 87, distance: 13.2
click at [531, 100] on icon at bounding box center [533, 99] width 5 height 5
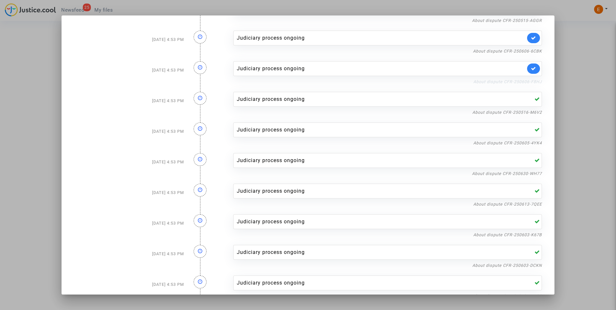
click at [531, 83] on link "About dispute CFR-250606-F8HJ" at bounding box center [507, 81] width 69 height 5
click at [532, 69] on link at bounding box center [533, 68] width 13 height 10
click at [531, 52] on link "About dispute CFR-250606-6CBK" at bounding box center [507, 51] width 69 height 5
click at [531, 38] on icon at bounding box center [533, 37] width 5 height 5
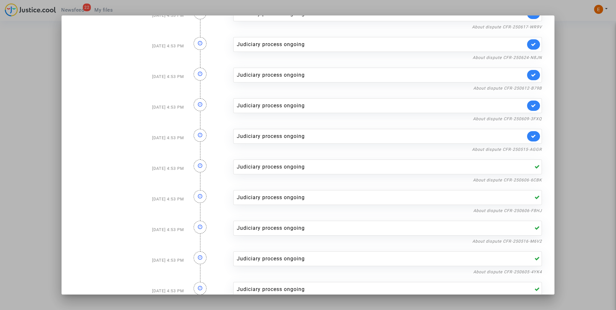
scroll to position [387, 0]
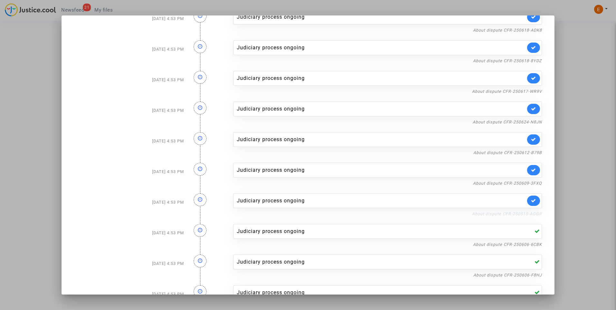
click at [536, 213] on link "About dispute CFR-250515-AGGR" at bounding box center [507, 213] width 70 height 5
click at [531, 198] on icon at bounding box center [533, 200] width 5 height 5
click at [529, 185] on link "About dispute CFR-250609-3FXQ" at bounding box center [507, 183] width 69 height 5
click at [531, 170] on icon at bounding box center [533, 169] width 5 height 5
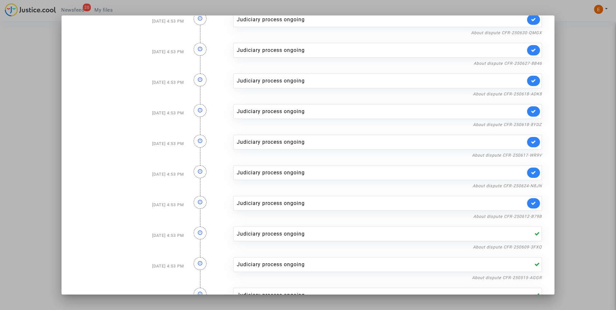
scroll to position [323, 0]
click at [522, 212] on div "Judiciary process ongoing About dispute CFR-250612-B79B" at bounding box center [387, 205] width 318 height 31
click at [520, 216] on link "About dispute CFR-250612-B79B" at bounding box center [507, 216] width 69 height 5
click at [528, 206] on link at bounding box center [533, 204] width 13 height 10
click at [532, 184] on link "About dispute CFR-250624-N8JN" at bounding box center [506, 186] width 69 height 5
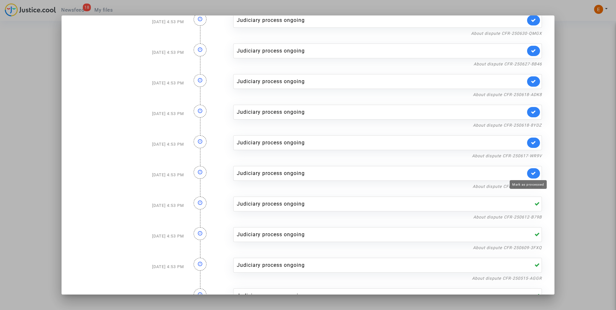
click at [531, 173] on icon at bounding box center [533, 173] width 5 height 5
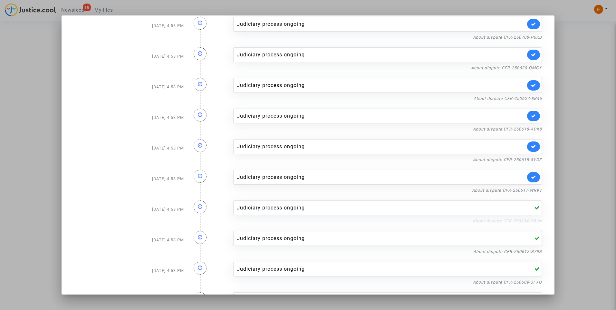
scroll to position [291, 0]
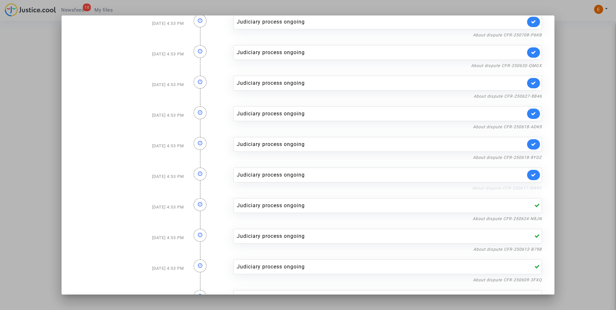
click at [529, 187] on link "About dispute CFR-250617-WR9V" at bounding box center [507, 187] width 70 height 5
drag, startPoint x: 530, startPoint y: 174, endPoint x: 531, endPoint y: 162, distance: 12.6
click at [531, 174] on icon at bounding box center [533, 174] width 5 height 5
click at [531, 152] on div "Judiciary process ongoing About dispute CFR-250618-8YDZ" at bounding box center [387, 145] width 318 height 31
click at [531, 156] on link "About dispute CFR-250618-8YDZ" at bounding box center [507, 157] width 69 height 5
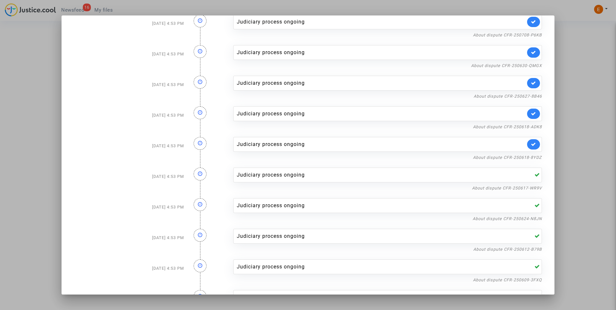
click at [527, 142] on link at bounding box center [533, 144] width 13 height 10
click at [530, 127] on link "About dispute CFR-250618-ADK8" at bounding box center [507, 126] width 69 height 5
click at [531, 112] on icon at bounding box center [533, 113] width 5 height 5
click at [530, 95] on link "About dispute CFR-250627-8B46" at bounding box center [507, 96] width 68 height 5
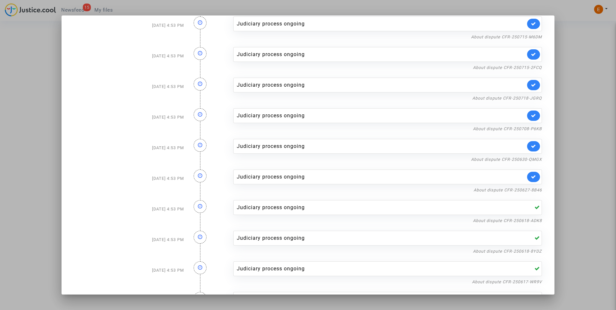
scroll to position [194, 0]
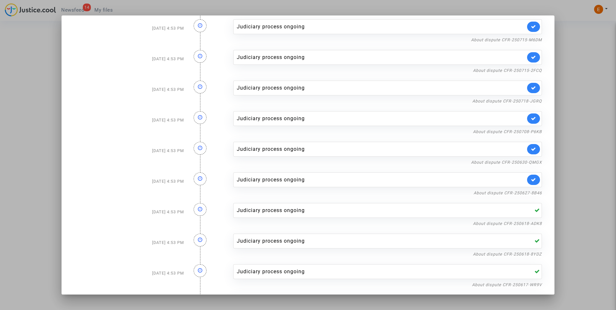
click at [527, 176] on link at bounding box center [533, 179] width 13 height 10
click at [526, 163] on link "About dispute CFR-250630-QMGX" at bounding box center [506, 162] width 71 height 5
click at [531, 150] on icon at bounding box center [533, 148] width 5 height 5
click at [530, 132] on link "About dispute CFR-250708-P6KB" at bounding box center [507, 131] width 69 height 5
click at [527, 114] on link at bounding box center [533, 118] width 13 height 10
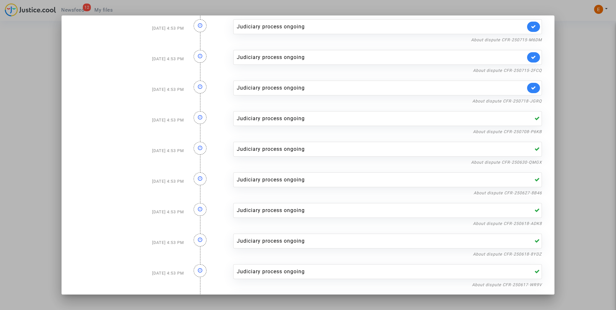
scroll to position [130, 0]
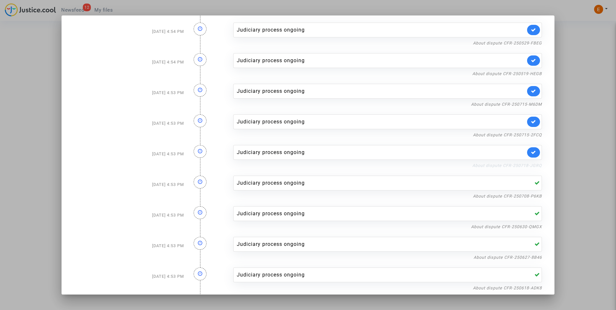
click at [528, 166] on link "About dispute CFR-250718-JGRQ" at bounding box center [507, 165] width 70 height 5
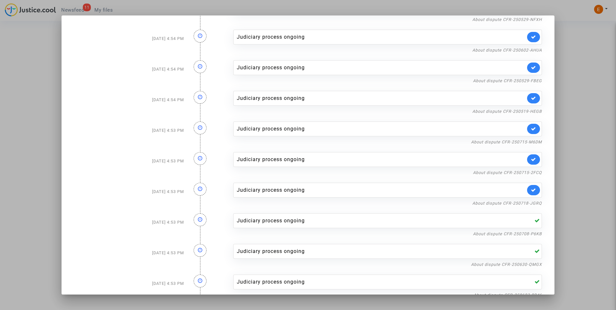
scroll to position [33, 0]
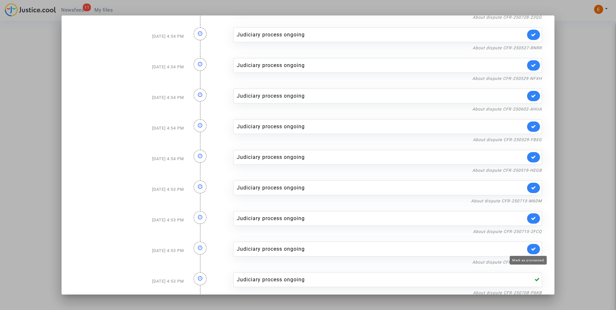
click at [531, 250] on icon at bounding box center [533, 248] width 5 height 5
click at [532, 231] on link "About dispute CFR-250715-2FCQ" at bounding box center [507, 231] width 69 height 5
click at [531, 219] on icon at bounding box center [533, 218] width 5 height 5
click at [528, 200] on link "About dispute CFR-250715-M6DM" at bounding box center [506, 200] width 71 height 5
click at [527, 185] on link at bounding box center [533, 188] width 13 height 10
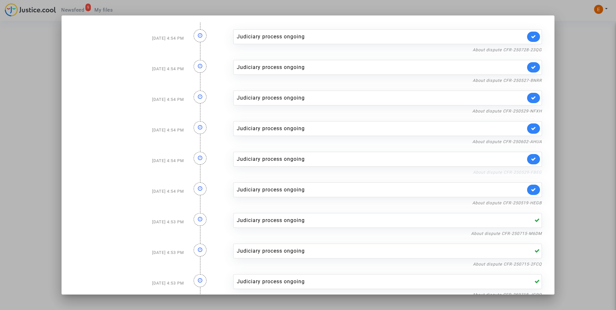
scroll to position [0, 0]
click at [523, 205] on link "About dispute CFR-250519-HEGB" at bounding box center [507, 203] width 70 height 5
click at [531, 191] on icon at bounding box center [533, 190] width 5 height 5
click at [531, 173] on link "About dispute CFR-250529-FBEG" at bounding box center [507, 172] width 69 height 5
click at [529, 162] on link at bounding box center [533, 160] width 13 height 10
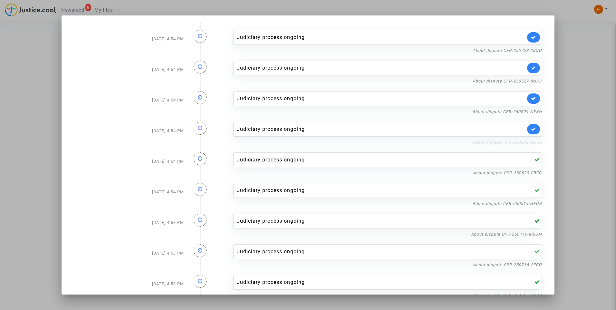
click at [531, 141] on link "About dispute CFR-250602-AHUA" at bounding box center [507, 142] width 70 height 5
drag, startPoint x: 530, startPoint y: 128, endPoint x: 530, endPoint y: 115, distance: 12.9
click at [531, 127] on icon at bounding box center [533, 129] width 5 height 5
click at [530, 111] on link "About dispute CFR-250529-NFXH" at bounding box center [507, 111] width 70 height 5
click at [531, 97] on icon at bounding box center [533, 98] width 5 height 5
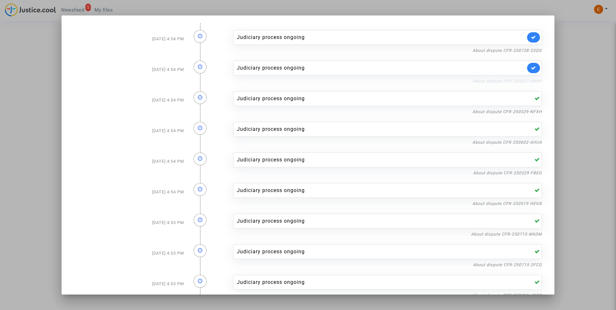
click at [532, 80] on link "About dispute CFR-250527-8NRR" at bounding box center [506, 81] width 69 height 5
click at [531, 70] on link at bounding box center [533, 68] width 13 height 10
click at [533, 51] on link "About dispute CFR-250728-23QG" at bounding box center [506, 50] width 69 height 5
click at [531, 37] on icon at bounding box center [533, 37] width 5 height 5
click at [588, 58] on div at bounding box center [308, 155] width 616 height 310
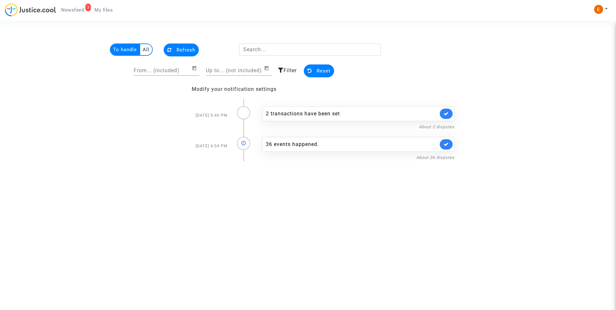
click at [108, 11] on span "My files" at bounding box center [103, 10] width 18 height 6
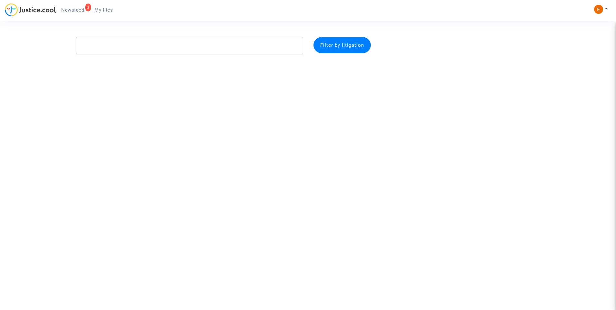
click at [82, 10] on span "Newsfeed" at bounding box center [72, 10] width 23 height 6
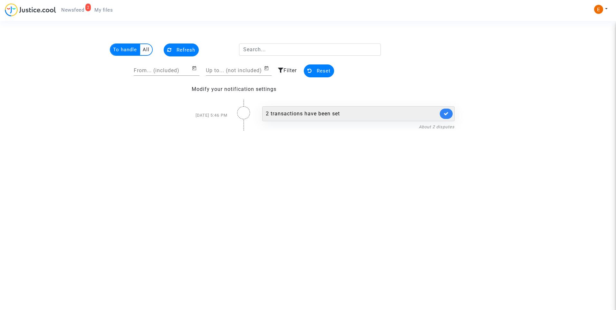
click at [303, 112] on div "2 transactions have been set" at bounding box center [352, 114] width 172 height 8
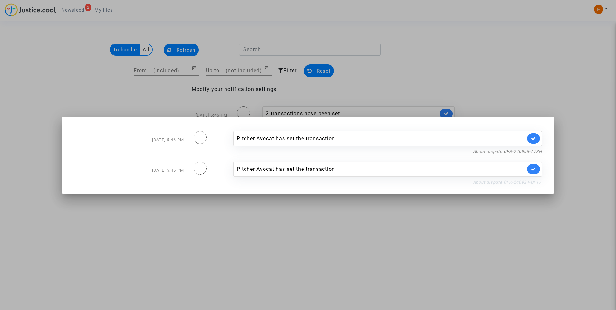
click at [502, 183] on link "About dispute CFR-240924-UFTP" at bounding box center [507, 182] width 69 height 5
click at [535, 170] on icon at bounding box center [533, 168] width 5 height 5
click at [533, 153] on link "About dispute CFR-240906-A78H" at bounding box center [507, 151] width 69 height 5
click at [537, 138] on link at bounding box center [533, 138] width 13 height 10
drag, startPoint x: 535, startPoint y: 99, endPoint x: 358, endPoint y: 43, distance: 185.8
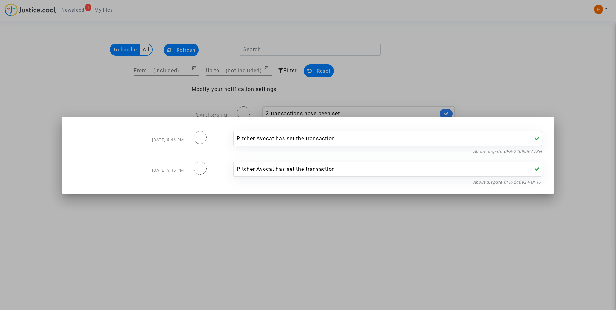
click at [534, 99] on div at bounding box center [308, 155] width 616 height 310
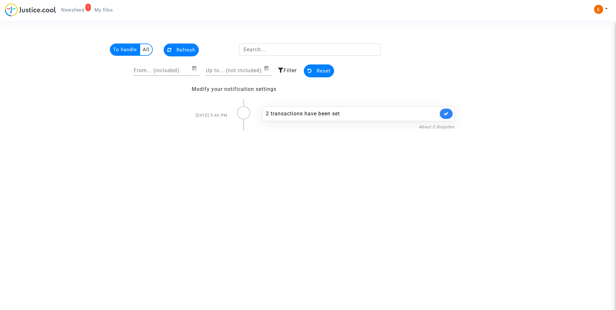
click at [110, 10] on span "My files" at bounding box center [103, 10] width 18 height 6
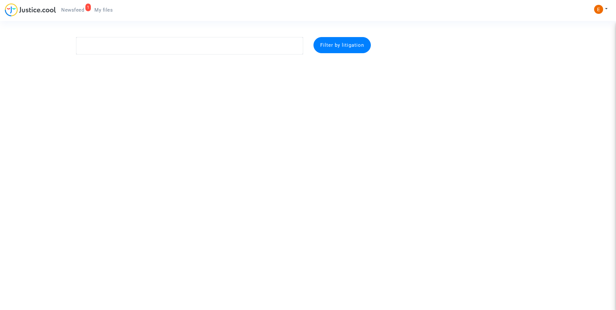
click at [81, 7] on link "1 Newsfeed" at bounding box center [72, 10] width 33 height 10
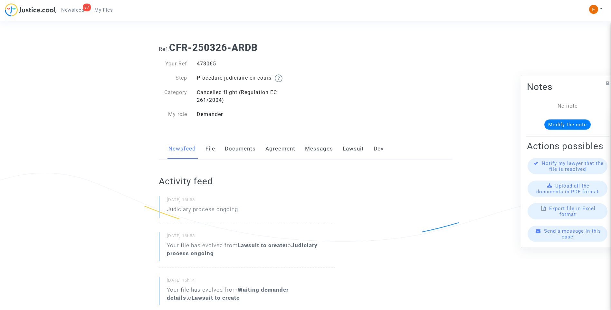
click at [208, 63] on div "478065" at bounding box center [249, 64] width 114 height 8
copy div "478065"
click at [206, 61] on div "475222" at bounding box center [249, 64] width 114 height 8
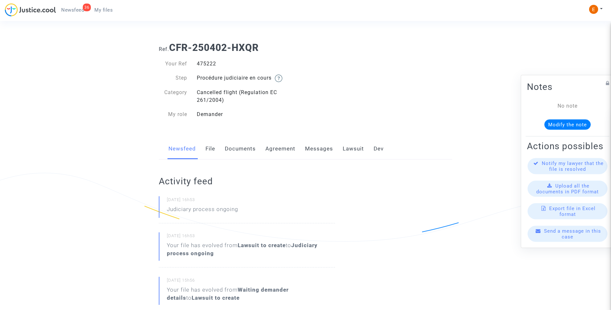
copy div "475222"
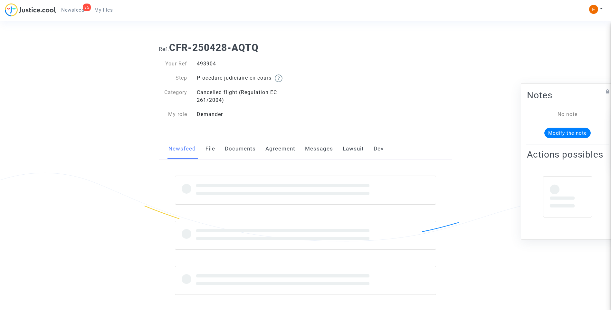
click at [211, 62] on div "493904" at bounding box center [249, 64] width 114 height 8
copy div "493904"
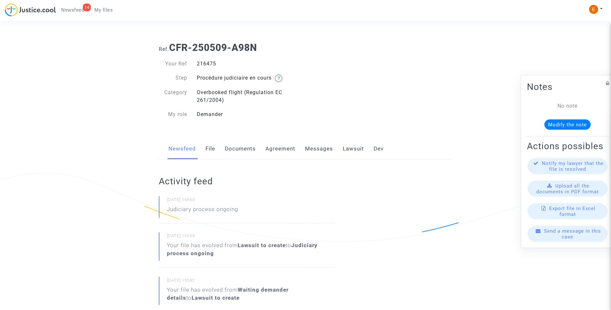
click at [212, 65] on div "216475" at bounding box center [249, 64] width 114 height 8
copy div "216475"
click at [209, 63] on div "506389" at bounding box center [249, 64] width 114 height 8
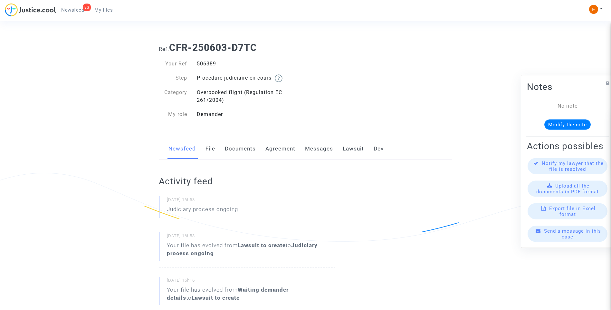
copy div "506389"
drag, startPoint x: 0, startPoint y: 0, endPoint x: 207, endPoint y: 62, distance: 216.1
click at [207, 62] on div "502152" at bounding box center [249, 64] width 114 height 8
copy div "502152"
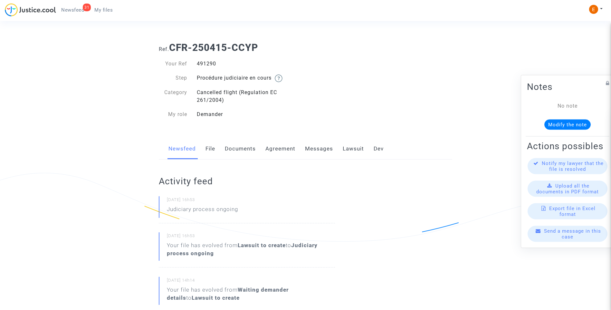
click at [209, 65] on div "491290" at bounding box center [249, 64] width 114 height 8
click at [209, 66] on div "491290" at bounding box center [249, 64] width 114 height 8
copy div "491290"
click at [211, 63] on div "477651" at bounding box center [249, 64] width 114 height 8
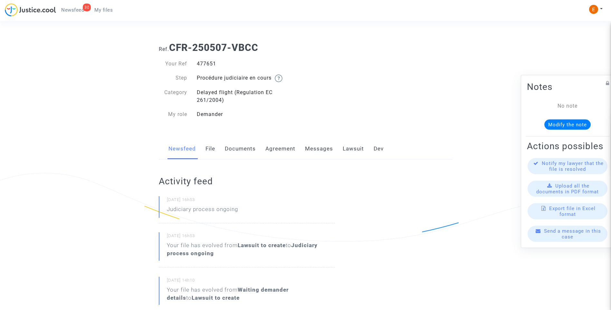
copy div "477651"
click at [213, 67] on div "505619" at bounding box center [249, 64] width 114 height 8
click at [212, 64] on div "505619" at bounding box center [249, 64] width 114 height 8
copy div "505619"
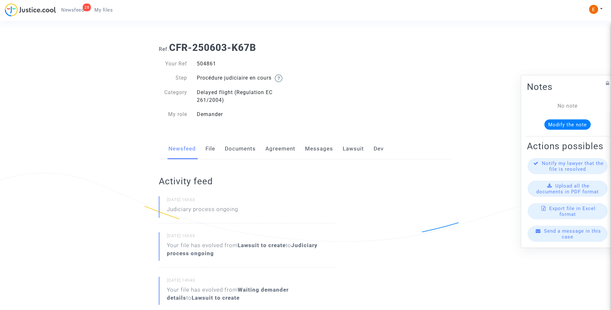
click at [209, 66] on div "504861" at bounding box center [249, 64] width 114 height 8
copy div "504861"
click at [203, 65] on div "511468" at bounding box center [249, 64] width 114 height 8
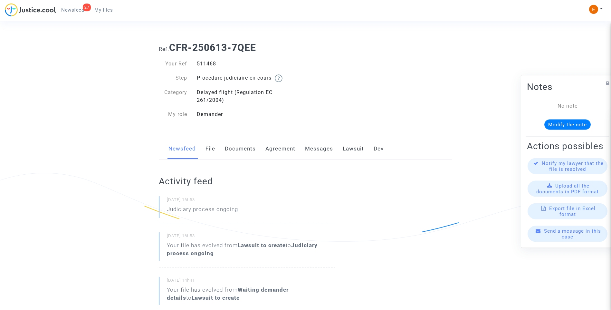
copy div "511468"
click at [211, 63] on div "517714" at bounding box center [249, 64] width 114 height 8
copy div "517714"
drag, startPoint x: 0, startPoint y: 0, endPoint x: 209, endPoint y: 62, distance: 218.2
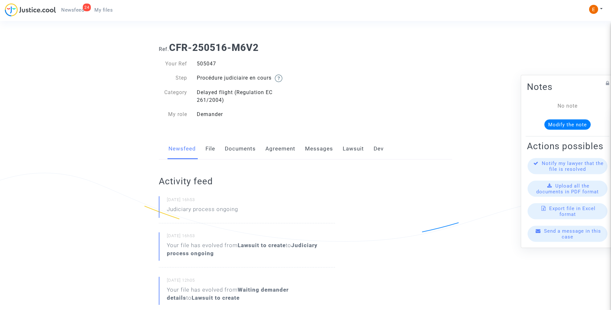
click at [207, 65] on div "505047" at bounding box center [249, 64] width 114 height 8
copy div "505047"
click at [205, 66] on div "500255" at bounding box center [249, 64] width 114 height 8
click at [205, 65] on div "500255" at bounding box center [249, 64] width 114 height 8
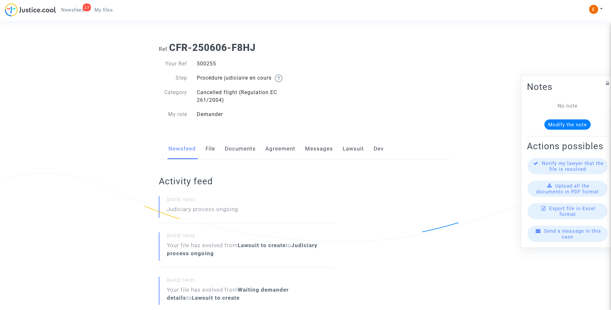
copy div "500255"
click at [202, 65] on div "512674" at bounding box center [249, 64] width 114 height 8
copy div "512674"
click at [210, 61] on div "499813" at bounding box center [249, 64] width 114 height 8
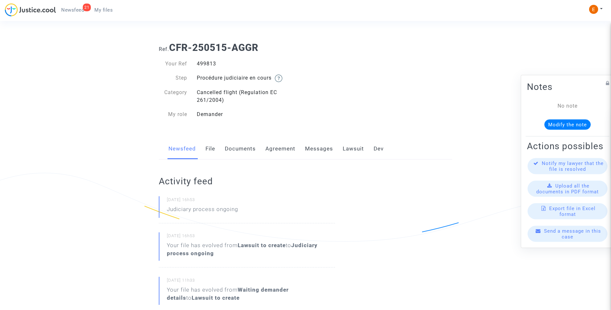
click at [210, 61] on div "499813" at bounding box center [249, 64] width 114 height 8
copy div "499813"
click at [205, 61] on div "511178" at bounding box center [249, 64] width 114 height 8
click at [204, 61] on div "511178" at bounding box center [249, 64] width 114 height 8
copy div "511178"
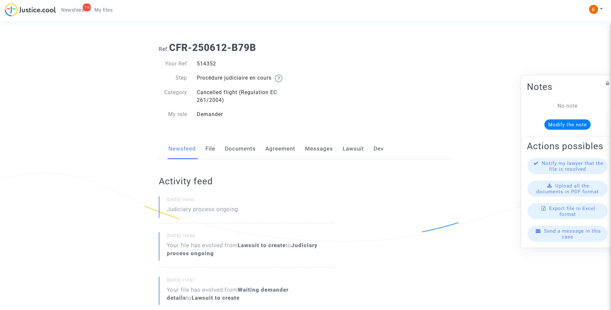
click at [209, 62] on div "514352" at bounding box center [249, 64] width 114 height 8
copy div "514352"
click at [207, 66] on div "510081" at bounding box center [249, 64] width 114 height 8
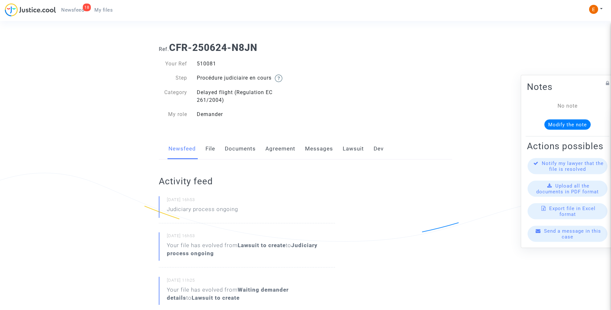
copy div "510081"
click at [211, 62] on div "473736" at bounding box center [249, 64] width 114 height 8
copy div "473736"
click at [214, 65] on div "505495" at bounding box center [249, 64] width 114 height 8
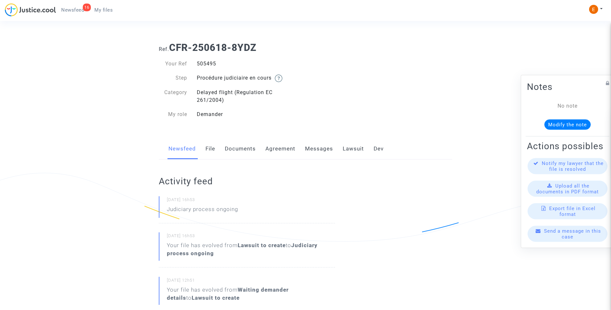
click at [214, 65] on div "505495" at bounding box center [249, 64] width 114 height 8
copy div "505495"
click at [213, 63] on div "511395" at bounding box center [249, 64] width 114 height 8
click at [213, 62] on div "511395" at bounding box center [249, 64] width 114 height 8
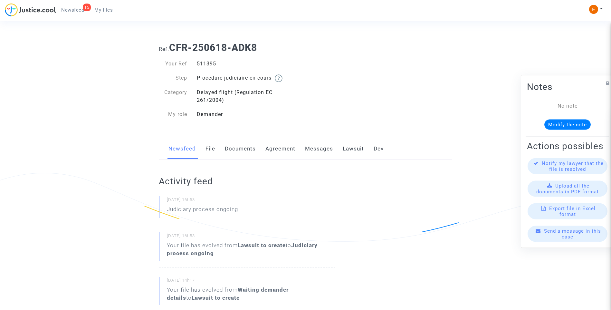
copy div "511395"
click at [208, 63] on div "509010" at bounding box center [249, 64] width 114 height 8
copy div "509010"
drag, startPoint x: 0, startPoint y: 0, endPoint x: 215, endPoint y: 64, distance: 224.0
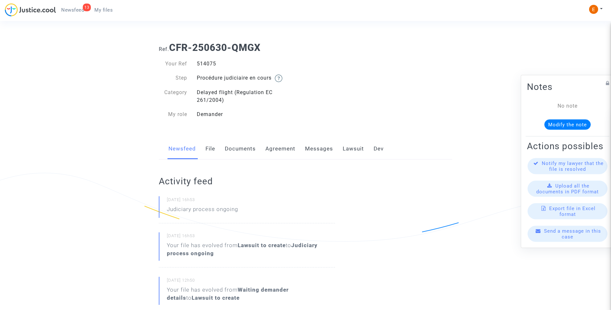
click at [215, 64] on div "514075" at bounding box center [249, 64] width 114 height 8
click at [213, 63] on div "514075" at bounding box center [249, 64] width 114 height 8
copy div "514075"
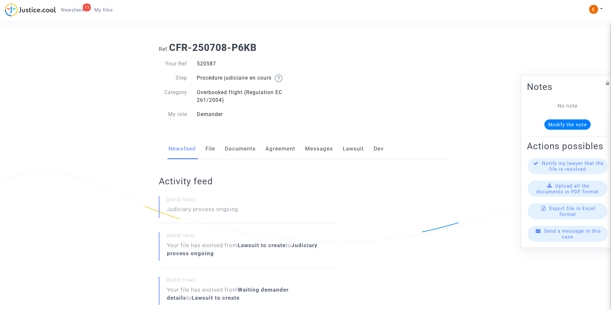
click at [202, 64] on div "520587" at bounding box center [249, 64] width 114 height 8
copy div "520587"
drag, startPoint x: 0, startPoint y: 0, endPoint x: 210, endPoint y: 62, distance: 219.0
click at [210, 62] on div "523500" at bounding box center [249, 64] width 114 height 8
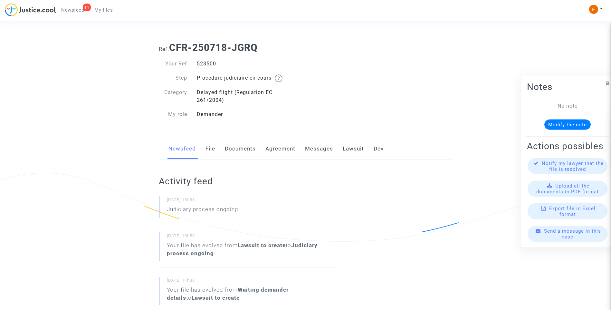
click at [210, 62] on div "523500" at bounding box center [249, 64] width 114 height 8
copy div "523500"
click at [211, 65] on div "515745" at bounding box center [249, 64] width 114 height 8
copy div "515745"
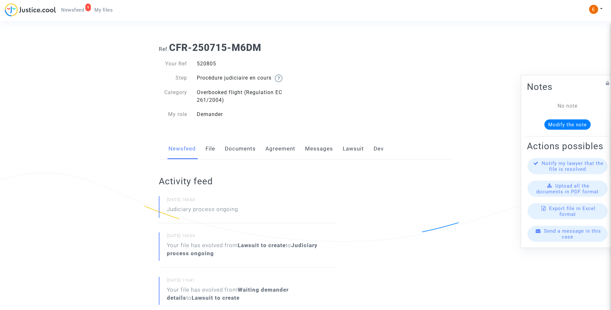
click at [204, 59] on div "Your Ref 520805 Step Procédure judiciaire en cours Category Overbooked flight (…" at bounding box center [230, 88] width 152 height 71
drag, startPoint x: 204, startPoint y: 59, endPoint x: 205, endPoint y: 64, distance: 5.6
copy div "520805"
click at [210, 61] on div "497718" at bounding box center [249, 64] width 114 height 8
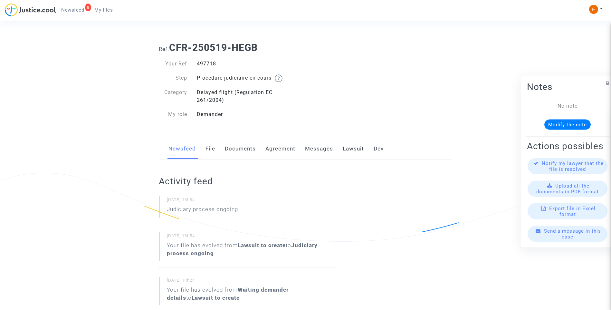
click at [210, 61] on div "497718" at bounding box center [249, 64] width 114 height 8
copy div "497718"
click at [210, 63] on div "507175" at bounding box center [249, 64] width 114 height 8
copy div "507175"
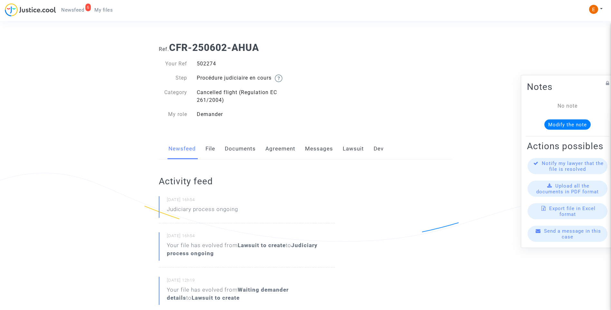
click at [212, 62] on div "502274" at bounding box center [249, 64] width 114 height 8
drag, startPoint x: 0, startPoint y: 0, endPoint x: 212, endPoint y: 62, distance: 220.5
click at [212, 62] on div "502274" at bounding box center [249, 64] width 114 height 8
copy div "502274"
click at [199, 63] on div "504971" at bounding box center [249, 64] width 114 height 8
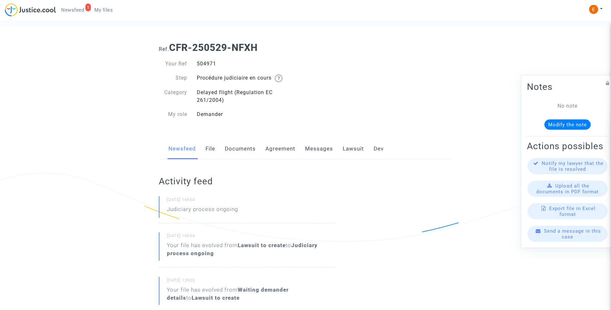
click at [199, 63] on div "504971" at bounding box center [249, 64] width 114 height 8
copy div "504971"
click at [210, 62] on div "506601" at bounding box center [249, 64] width 114 height 8
copy div "506601"
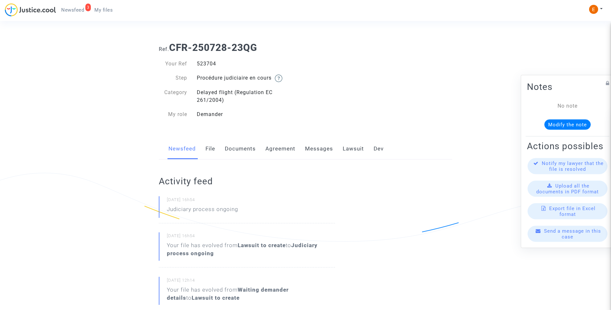
click at [206, 66] on div "523704" at bounding box center [249, 64] width 114 height 8
copy div "523704"
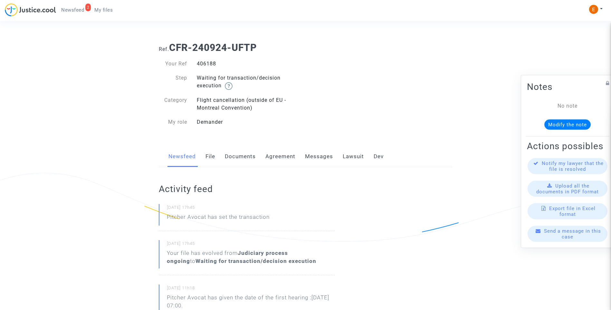
click at [208, 64] on div "406188" at bounding box center [249, 64] width 114 height 8
copy div "406188"
click at [210, 153] on link "File" at bounding box center [210, 156] width 10 height 21
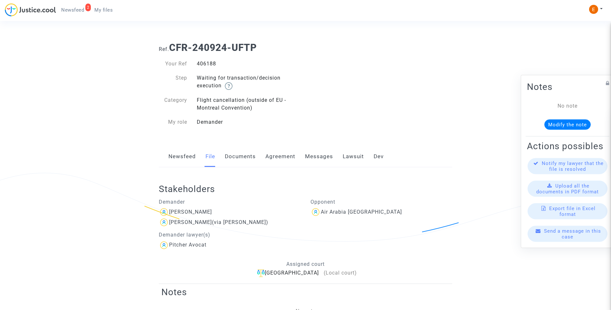
click at [350, 155] on link "Lawsuit" at bounding box center [353, 156] width 21 height 21
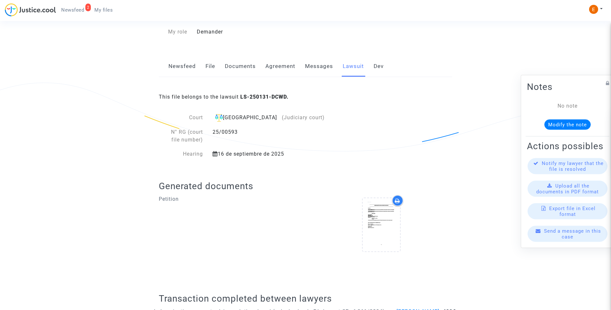
scroll to position [179, 0]
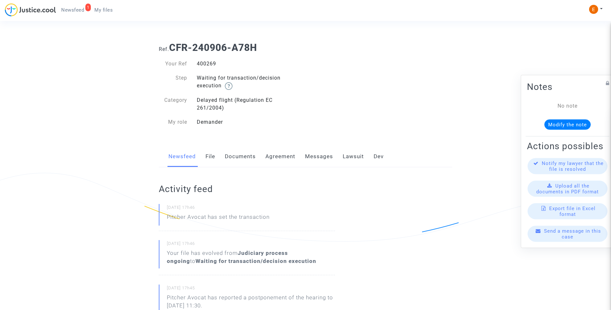
drag, startPoint x: 0, startPoint y: 0, endPoint x: 208, endPoint y: 65, distance: 217.8
click at [361, 156] on link "Lawsuit" at bounding box center [353, 156] width 21 height 21
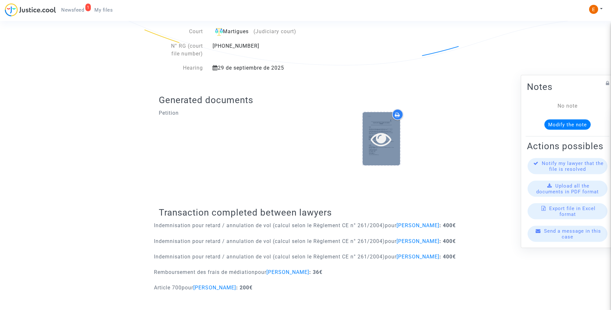
scroll to position [178, 0]
